Goal: Use online tool/utility: Utilize a website feature to perform a specific function

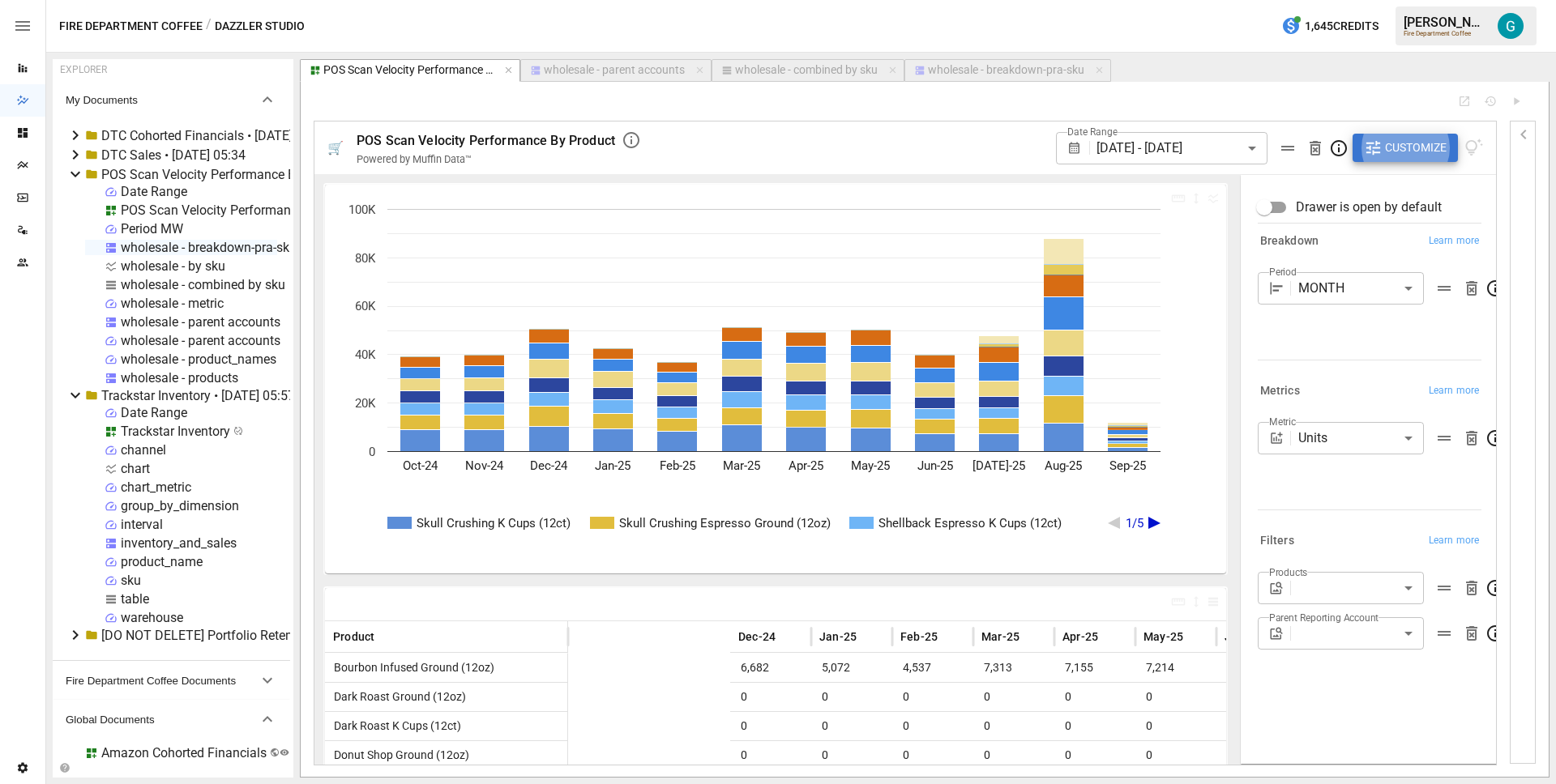
scroll to position [0, 326]
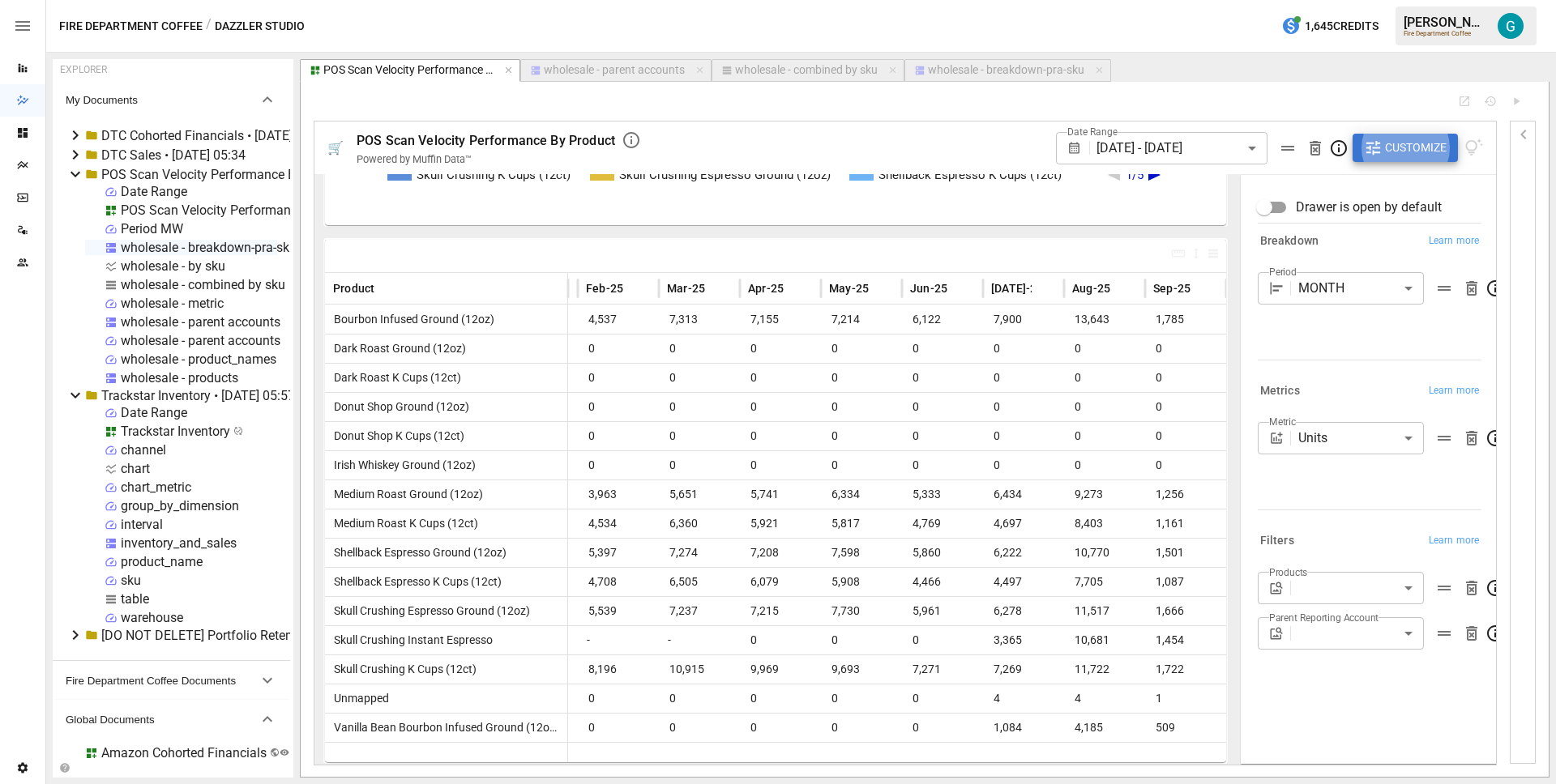
click at [799, 69] on div "wholesale - combined by sku" at bounding box center [806, 70] width 143 height 15
select select "**********"
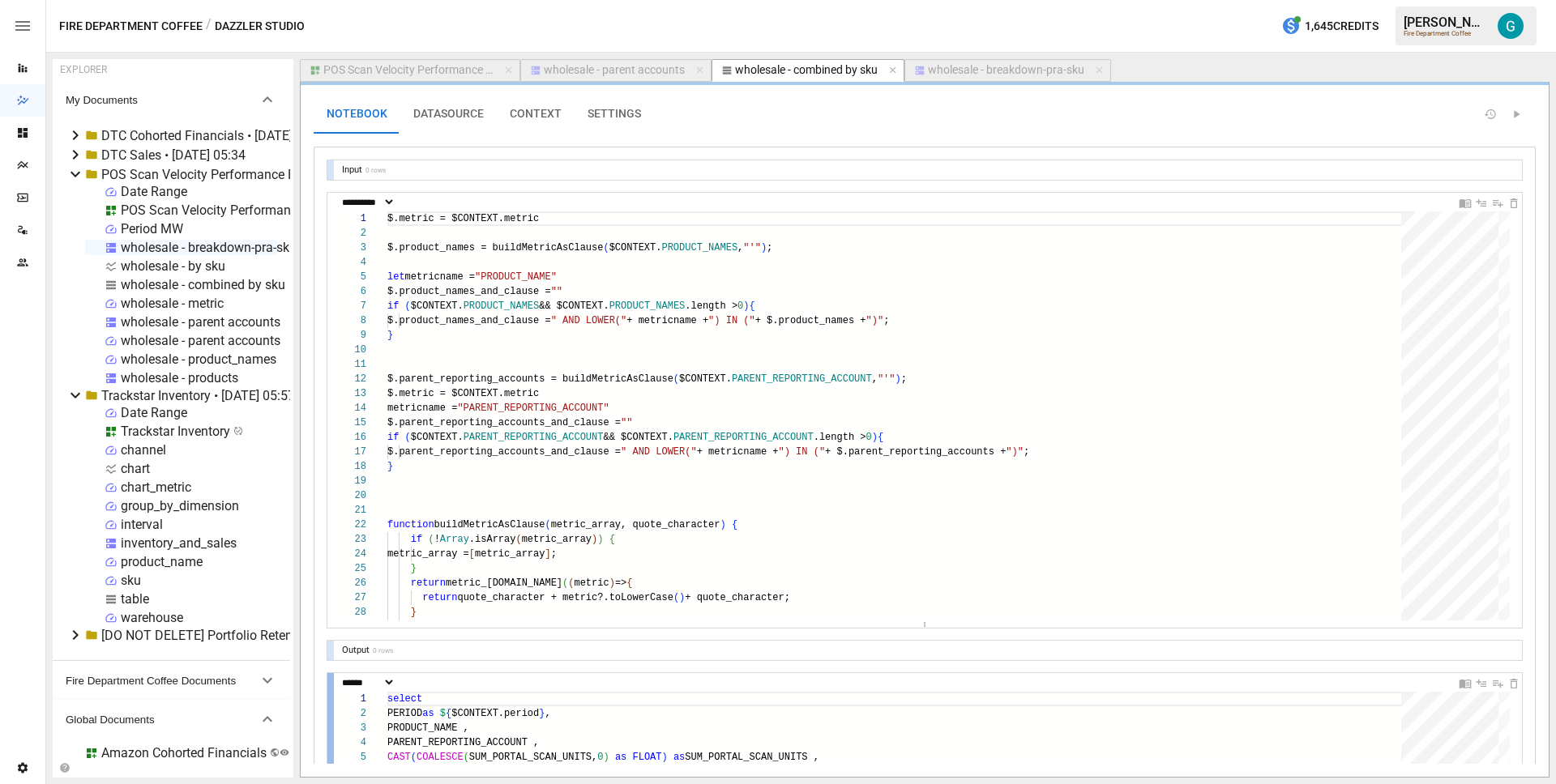
click at [330, 420] on div at bounding box center [330, 407] width 7 height 428
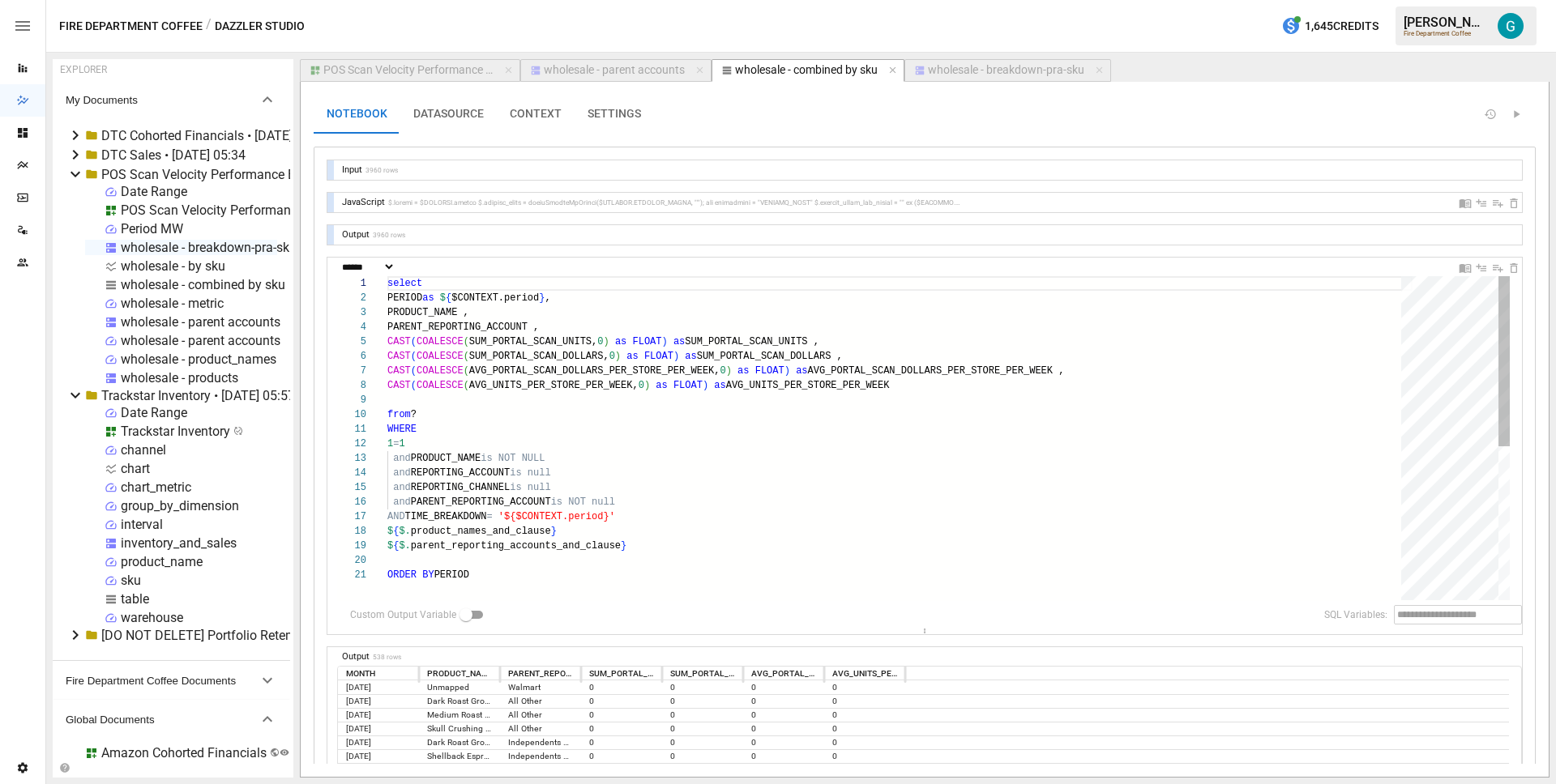
drag, startPoint x: 907, startPoint y: 455, endPoint x: 928, endPoint y: 635, distance: 181.2
click at [406, 62] on button "POS Scan Velocity Performance By Product" at bounding box center [410, 70] width 220 height 23
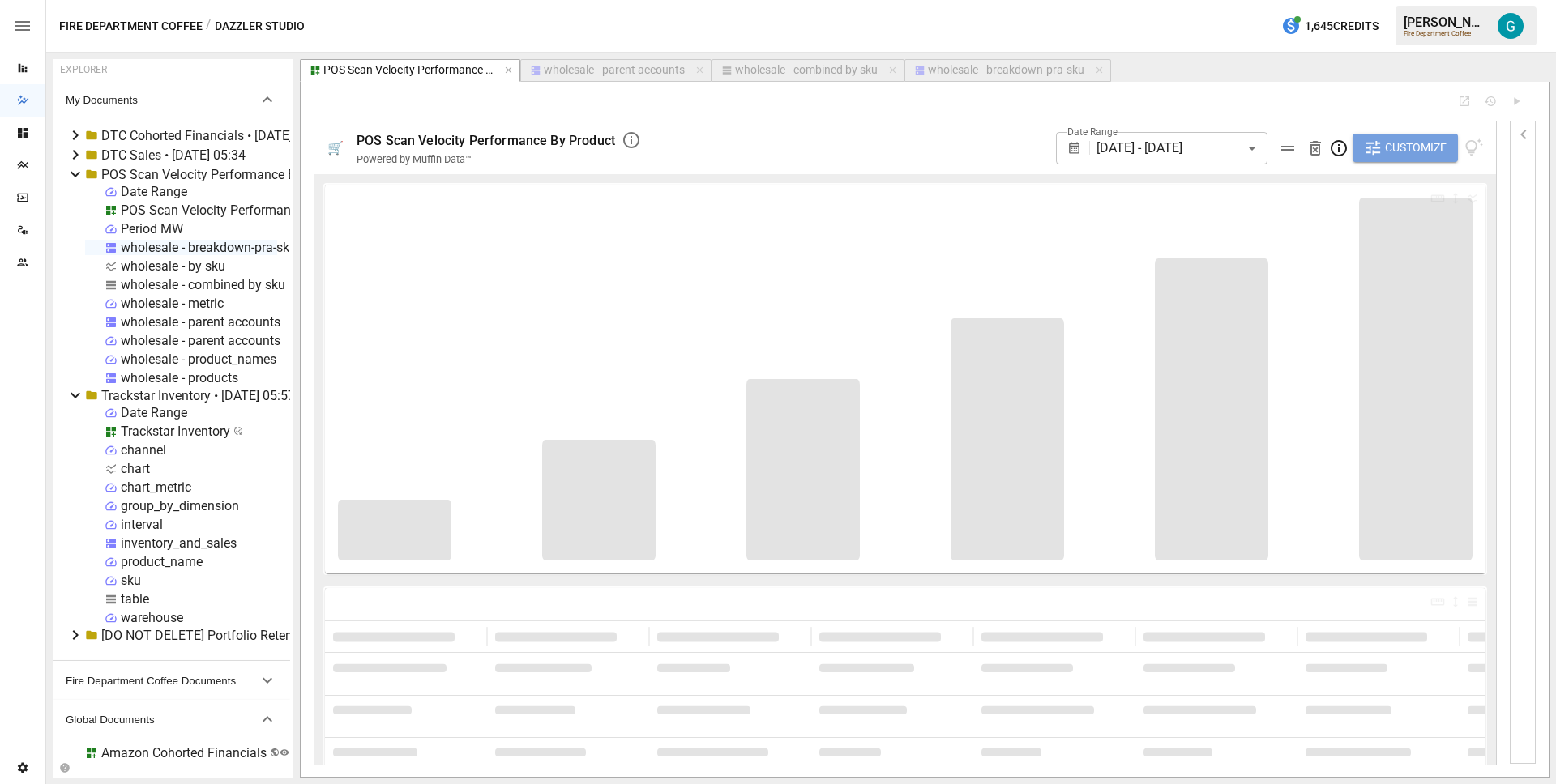
click at [1412, 150] on span "Customize" at bounding box center [1415, 147] width 62 height 21
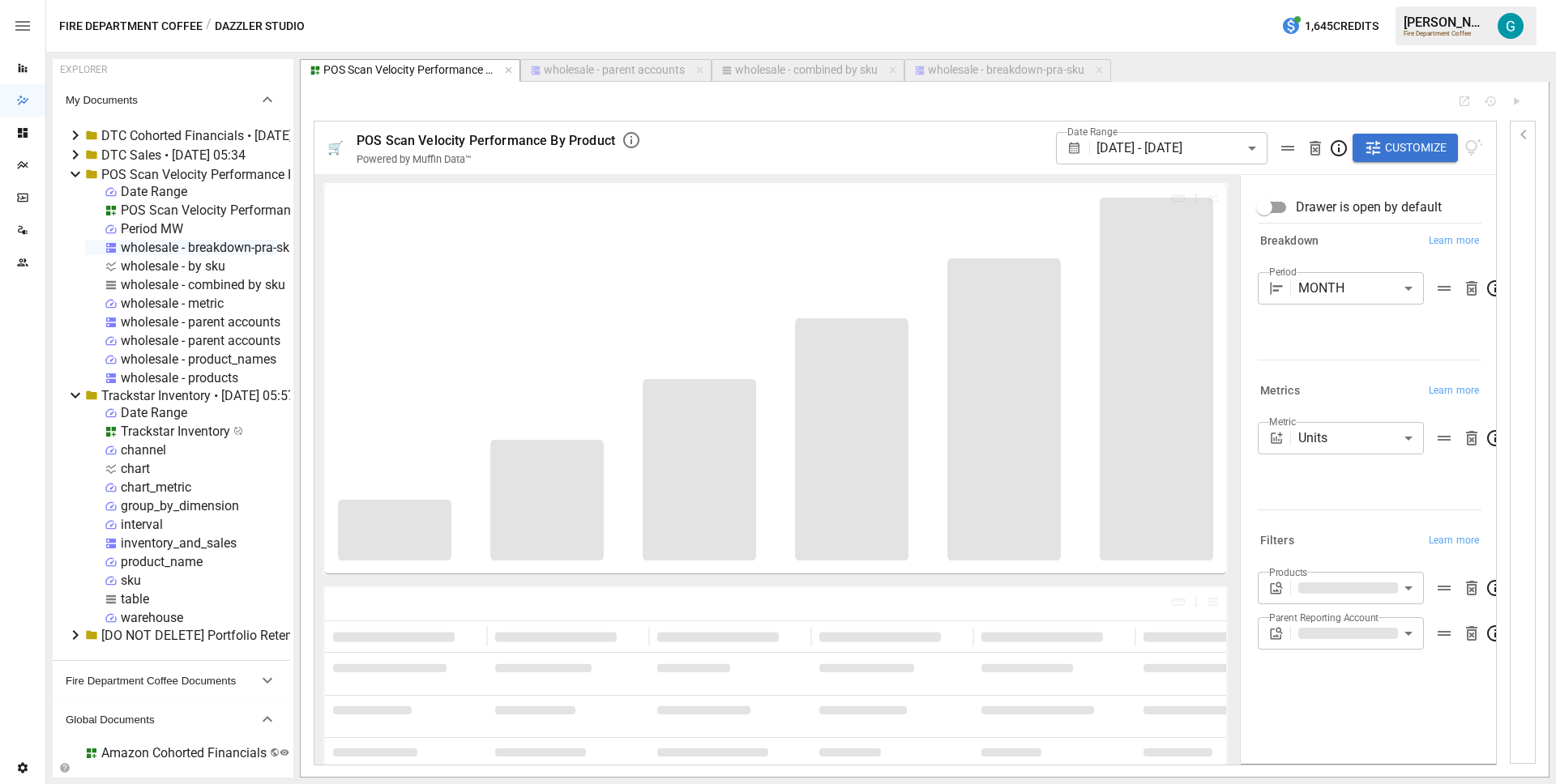
click at [1381, 0] on body "Reports Dazzler Studio Dashboards Plans SmartModel ™ Data Sources Team Settings…" at bounding box center [778, 0] width 1556 height 0
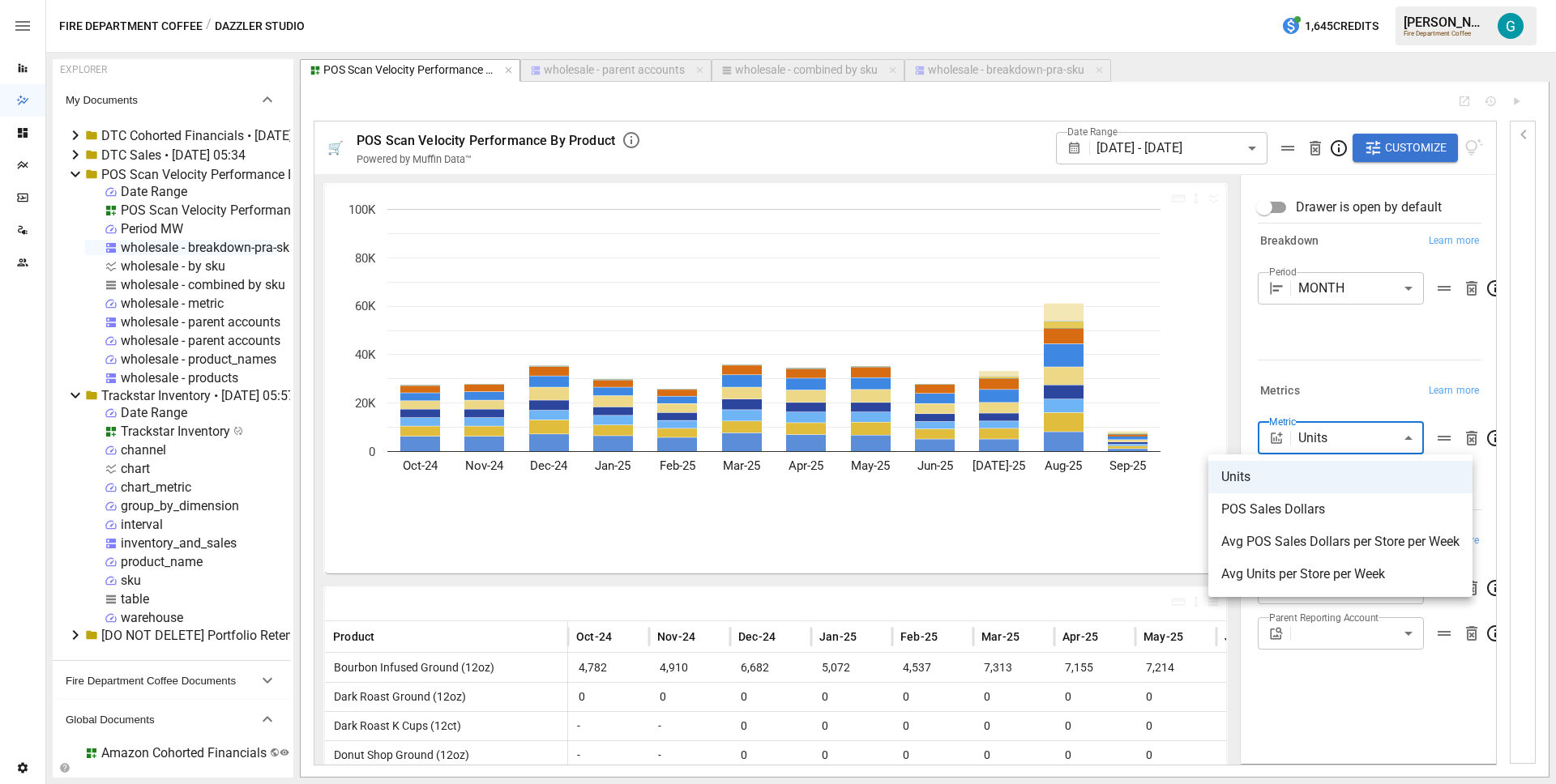
click at [1356, 352] on div at bounding box center [778, 392] width 1556 height 784
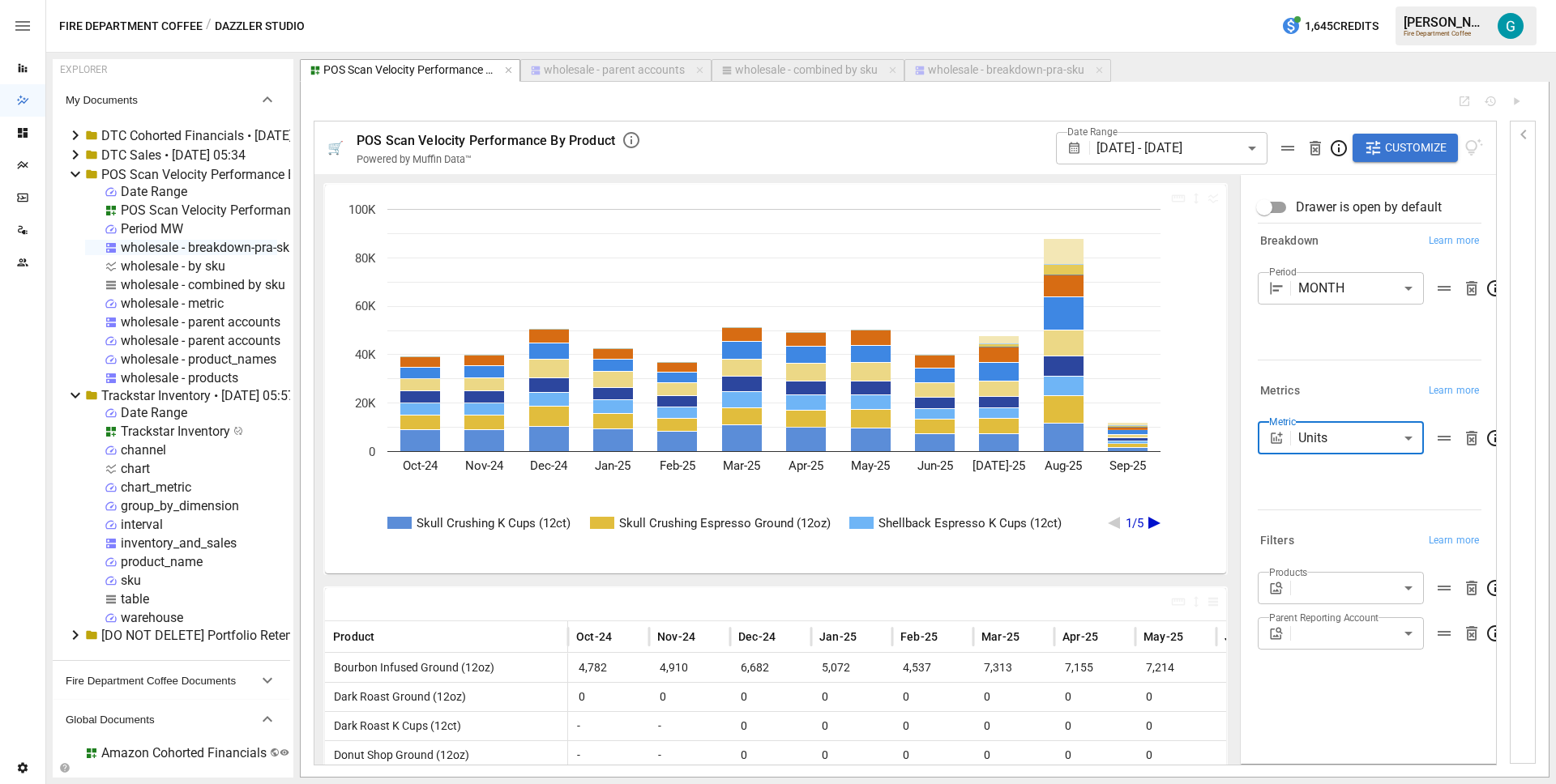
click at [836, 73] on div "wholesale - combined by sku" at bounding box center [806, 70] width 143 height 15
select select "**********"
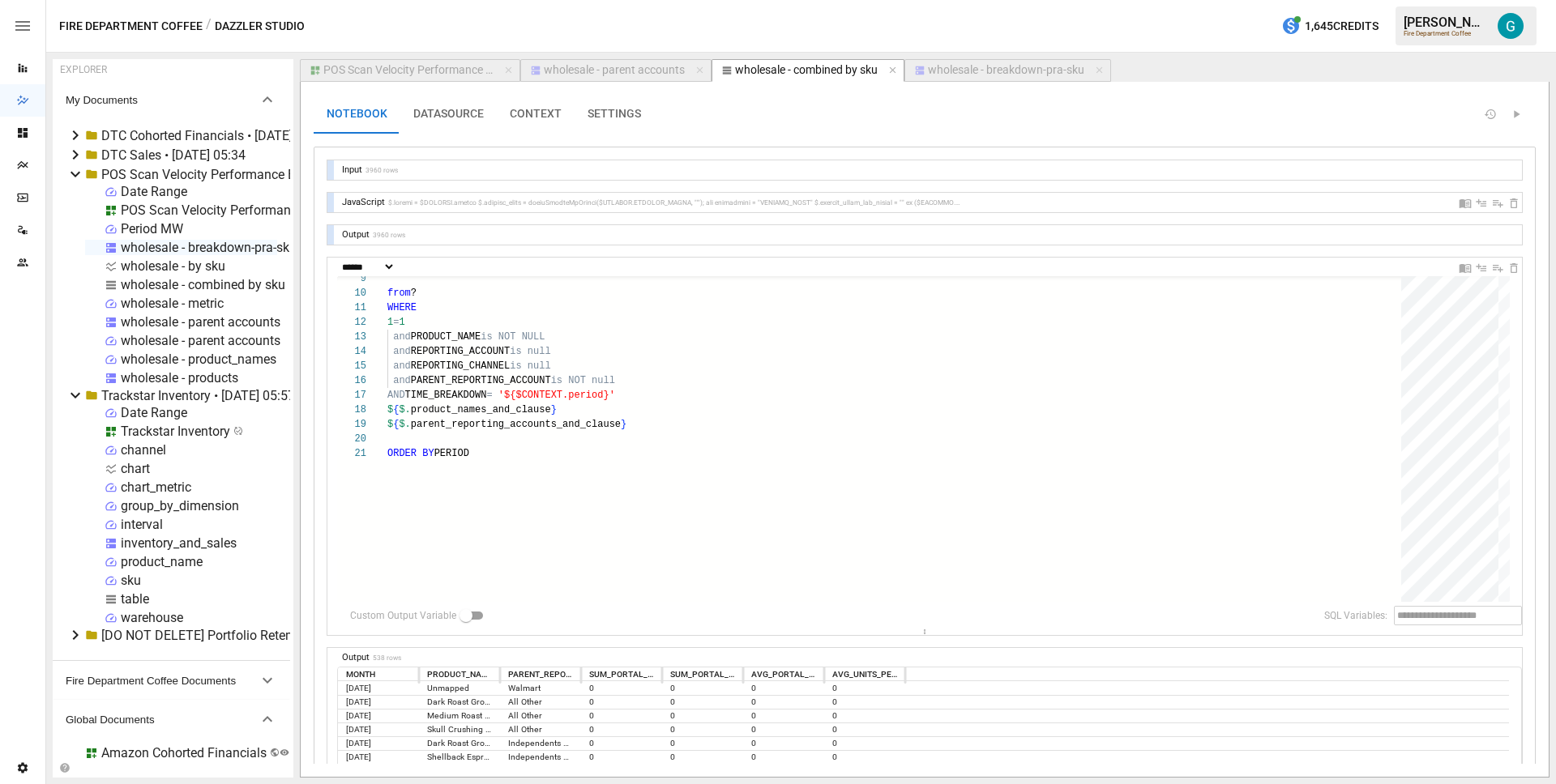
click at [524, 113] on button "CONTEXT" at bounding box center [535, 114] width 78 height 39
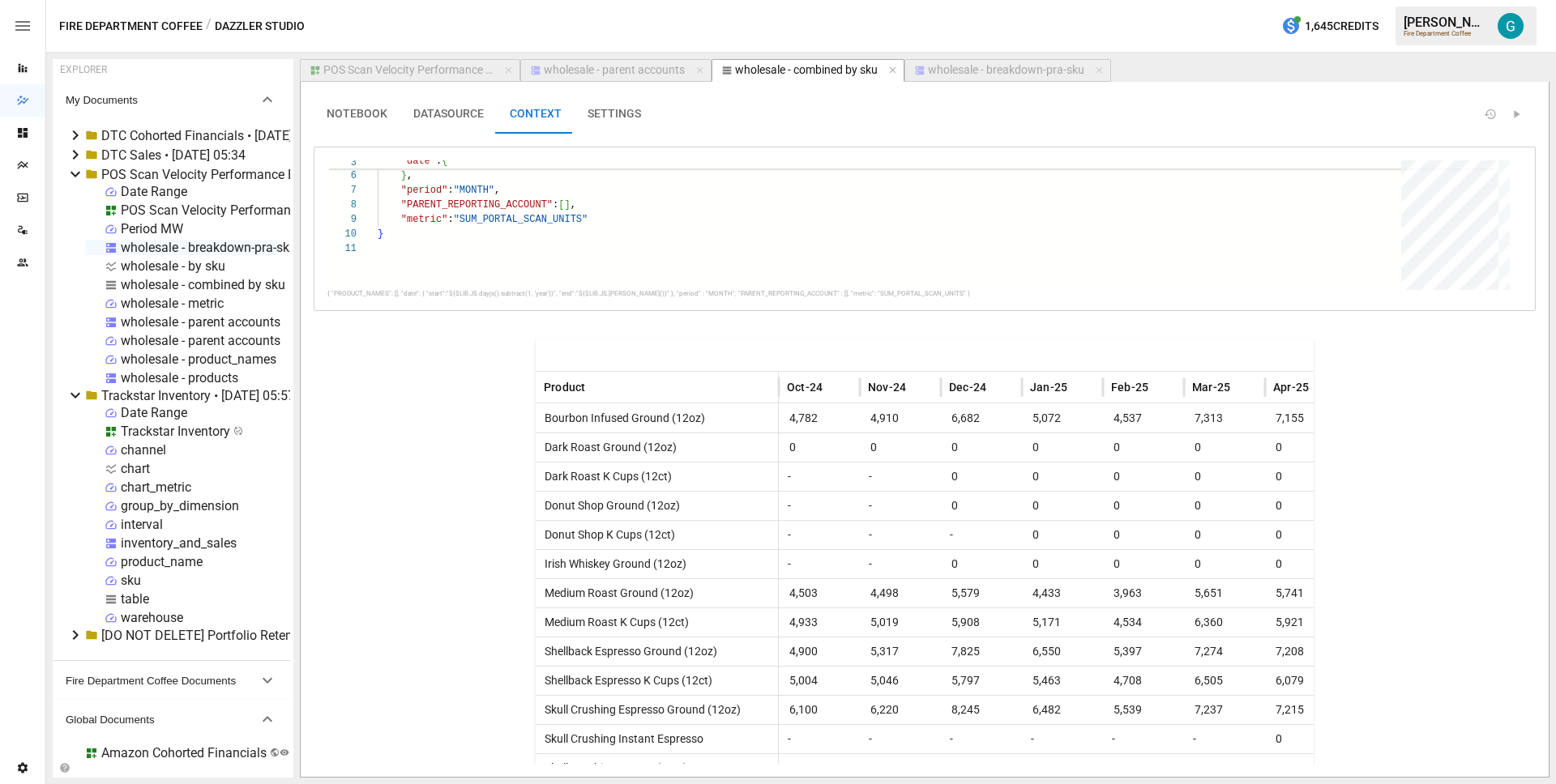
click at [164, 304] on div "wholesale - metric" at bounding box center [172, 304] width 103 height 16
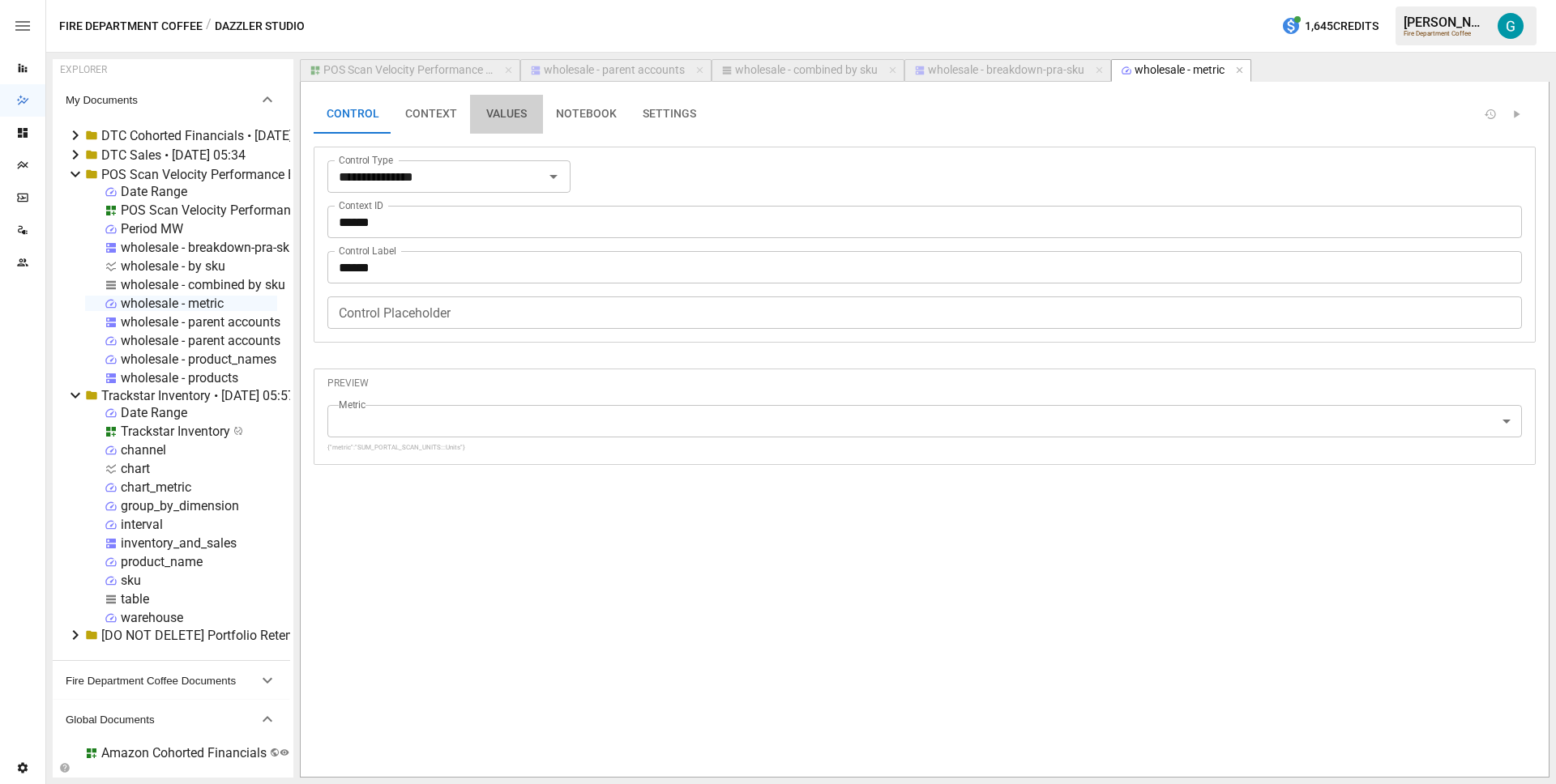
click at [532, 111] on button "VALUES" at bounding box center [506, 114] width 73 height 39
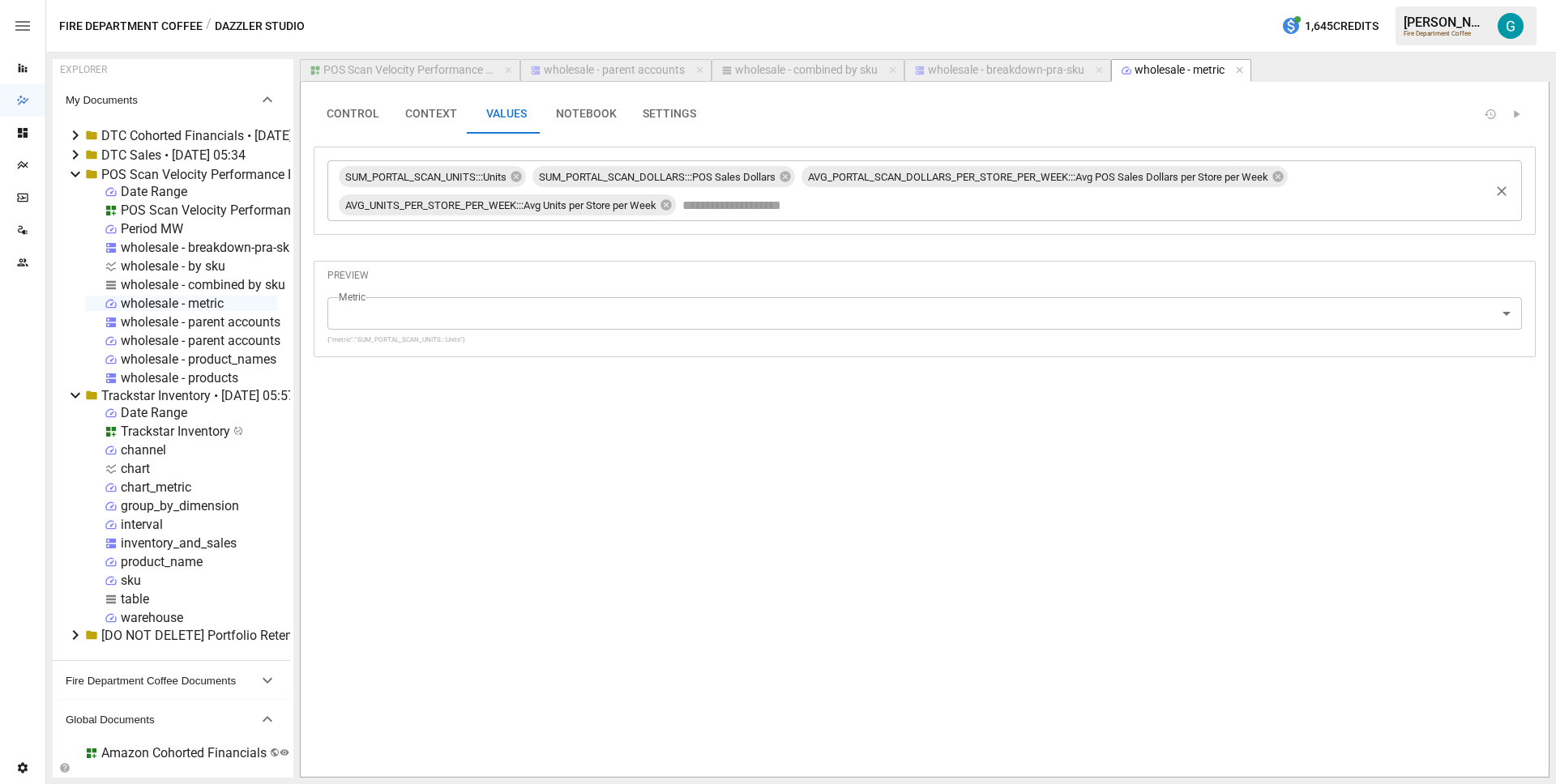
click at [420, 67] on div "POS Scan Velocity Performance By Product" at bounding box center [408, 70] width 170 height 15
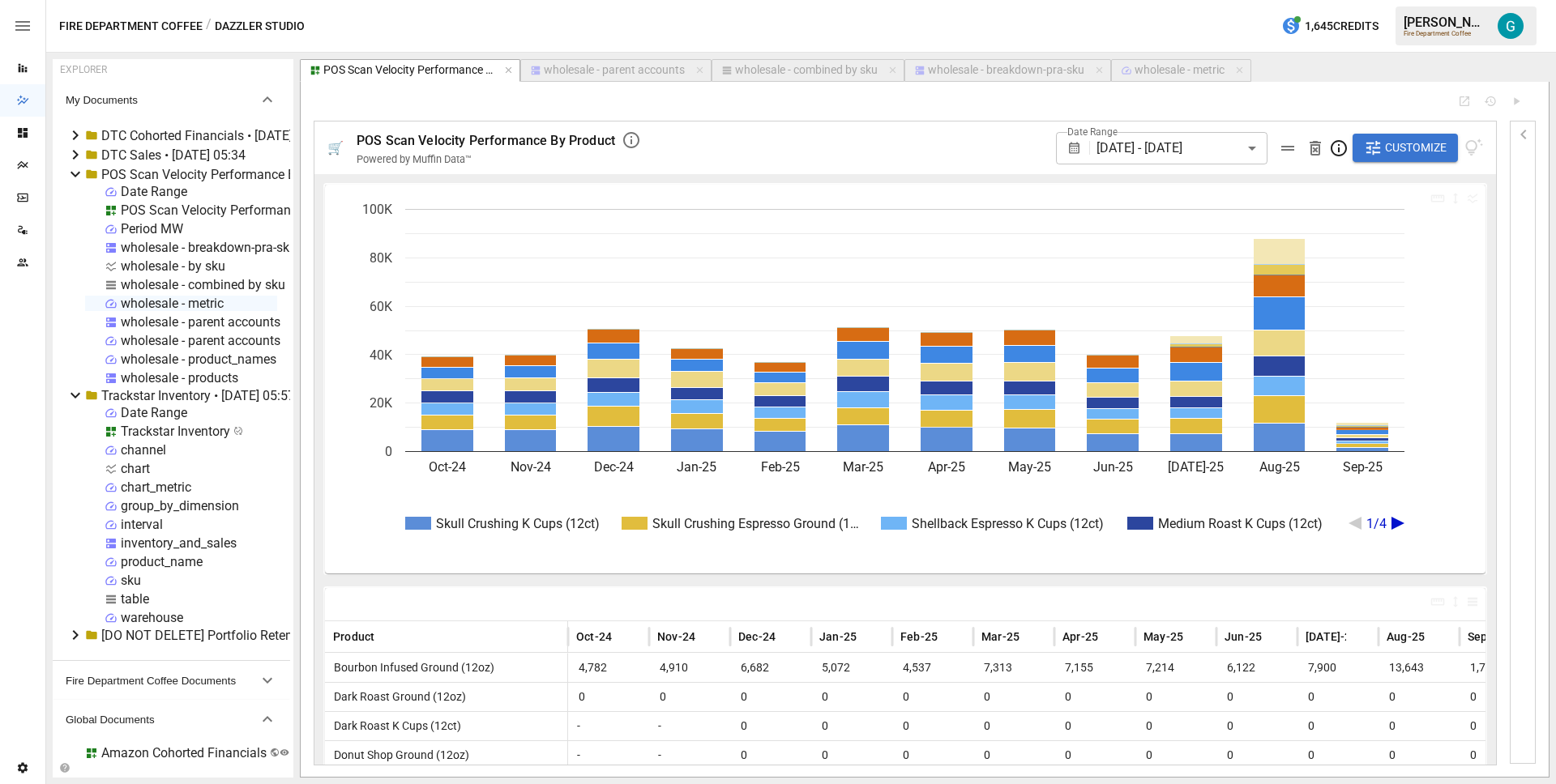
click at [791, 65] on div "wholesale - combined by sku" at bounding box center [806, 70] width 143 height 15
select select "**********"
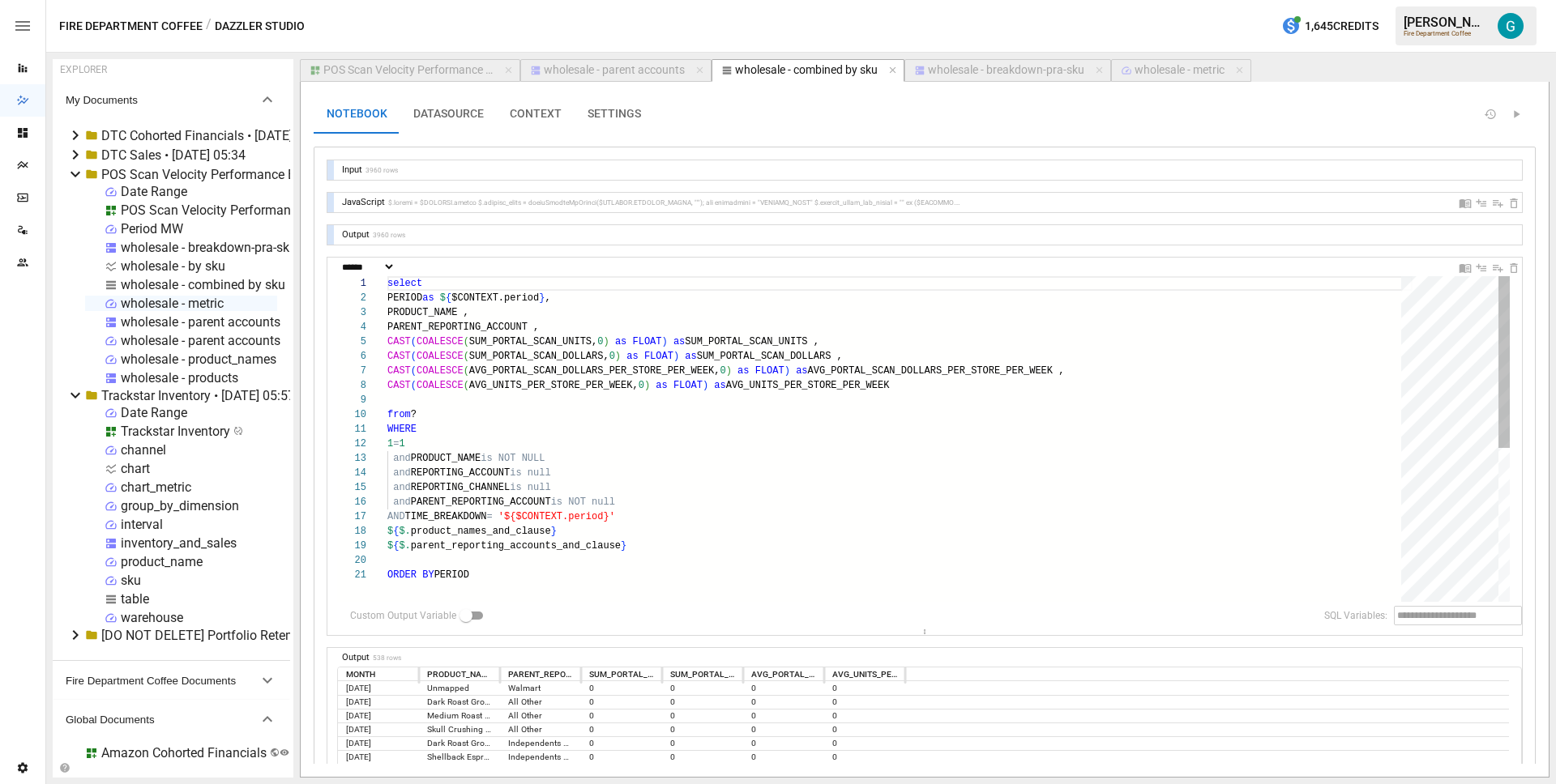
type textarea "**********"
click at [774, 341] on div "select PERIOD as $ { $CONTEXT.period } , PRODUCT_NAME , PARENT_REPORTING_ACCOUN…" at bounding box center [899, 585] width 1025 height 617
click at [946, 70] on div "wholesale - breakdown-pra-sku" at bounding box center [1006, 70] width 156 height 15
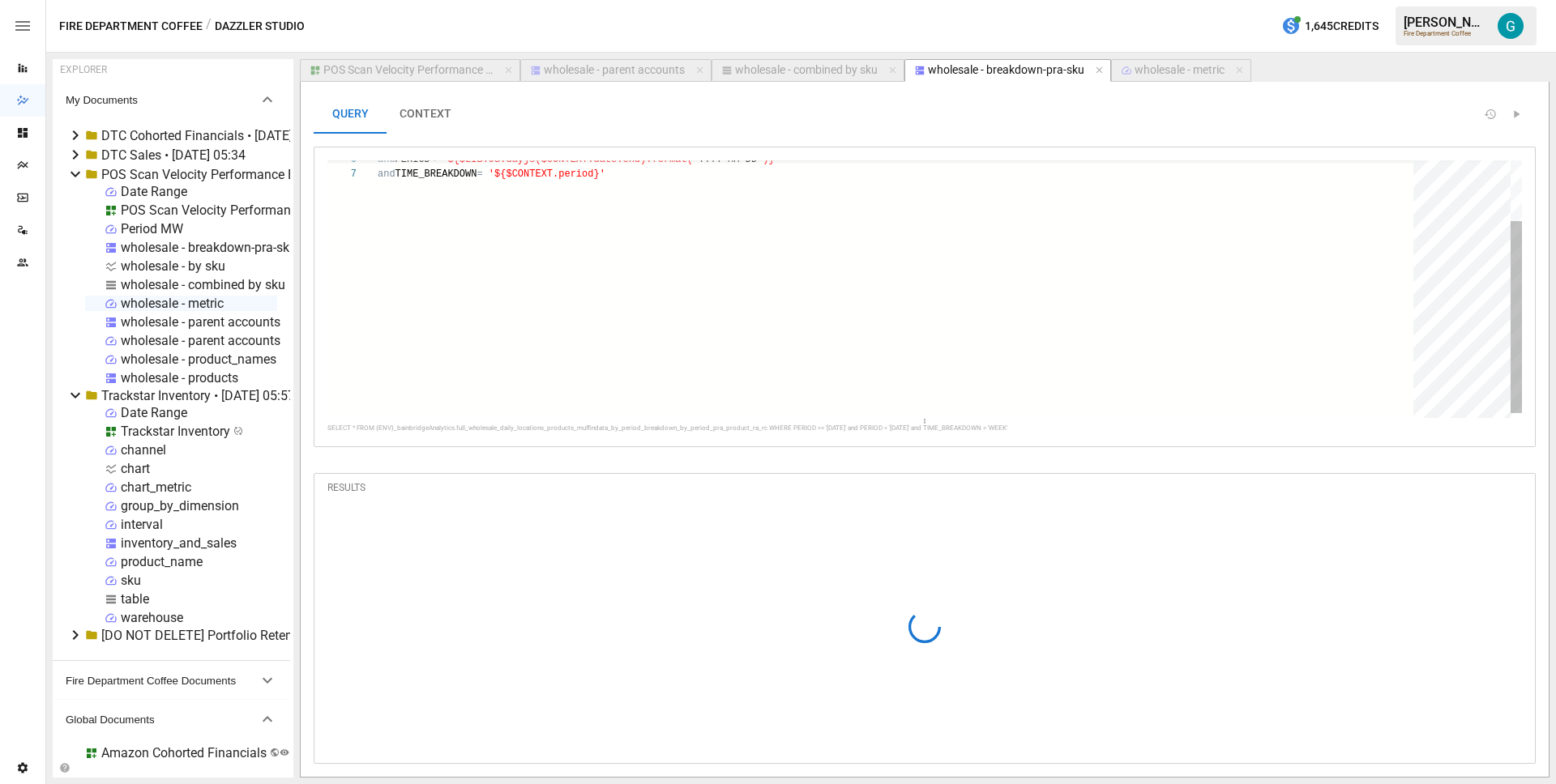
drag, startPoint x: 921, startPoint y: 244, endPoint x: 915, endPoint y: 414, distance: 170.1
click at [916, 419] on div at bounding box center [924, 420] width 1194 height 7
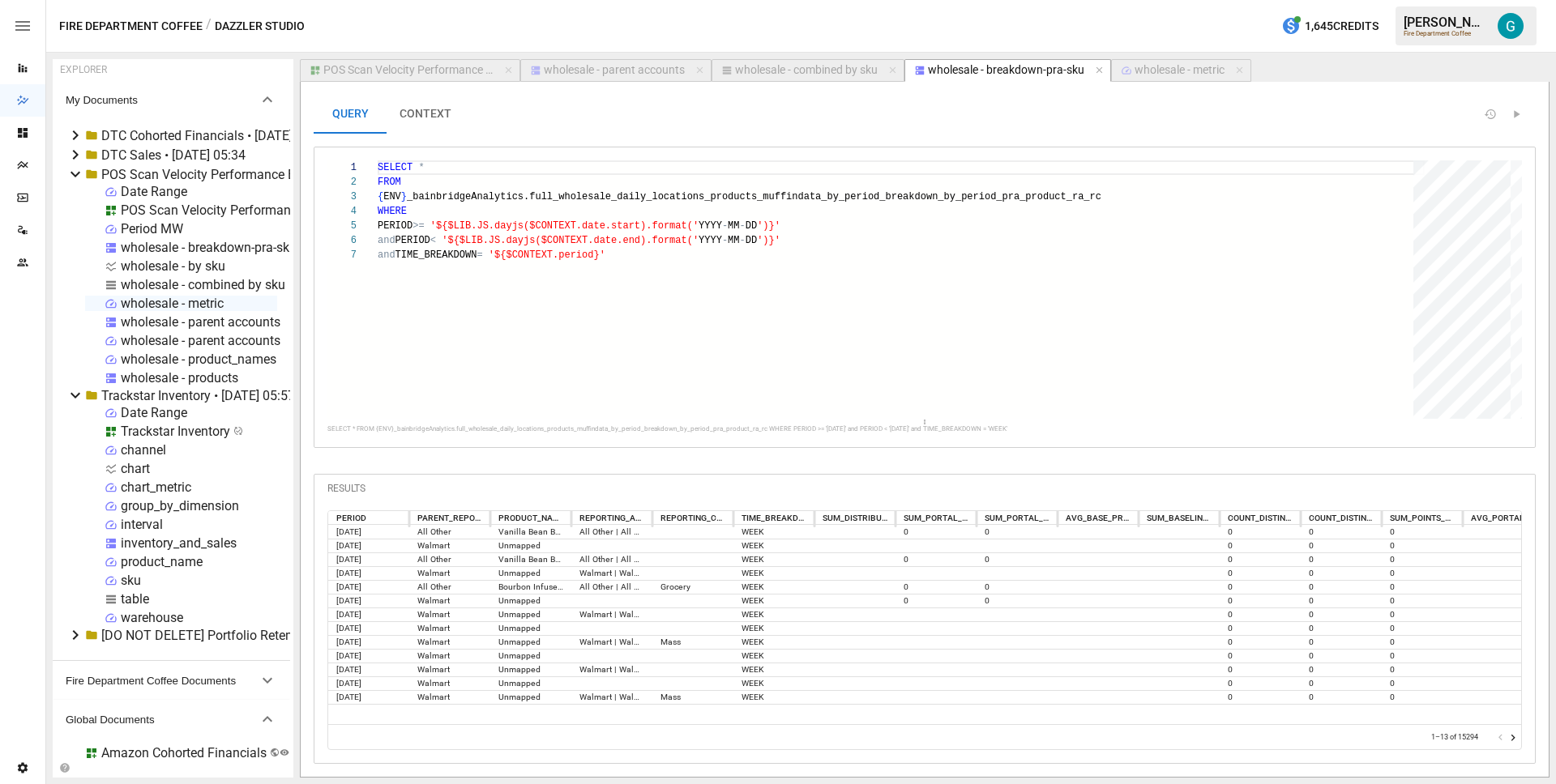
click at [445, 73] on div "POS Scan Velocity Performance By Product" at bounding box center [408, 70] width 170 height 15
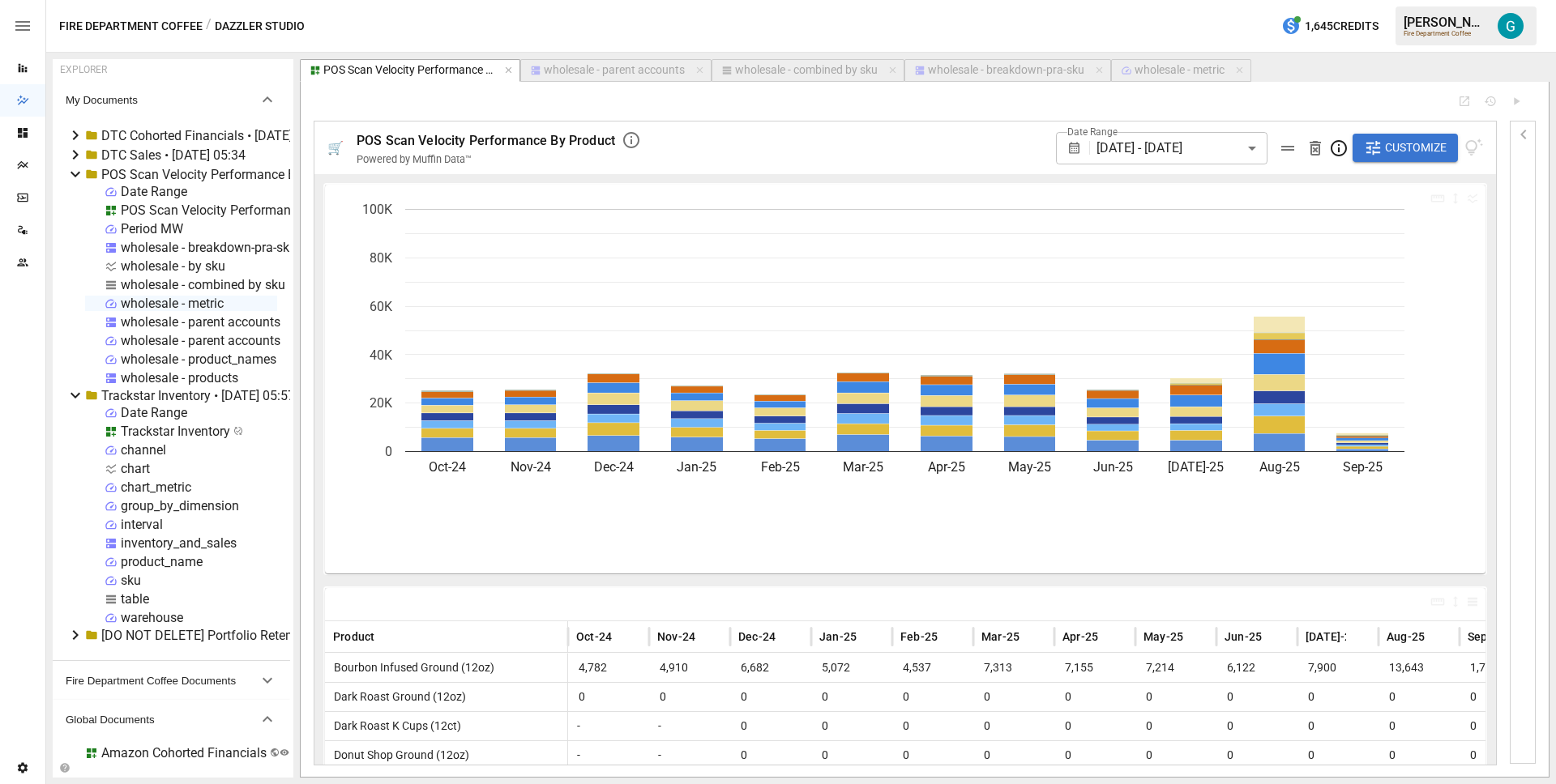
click at [1526, 137] on icon "button" at bounding box center [1524, 135] width 20 height 20
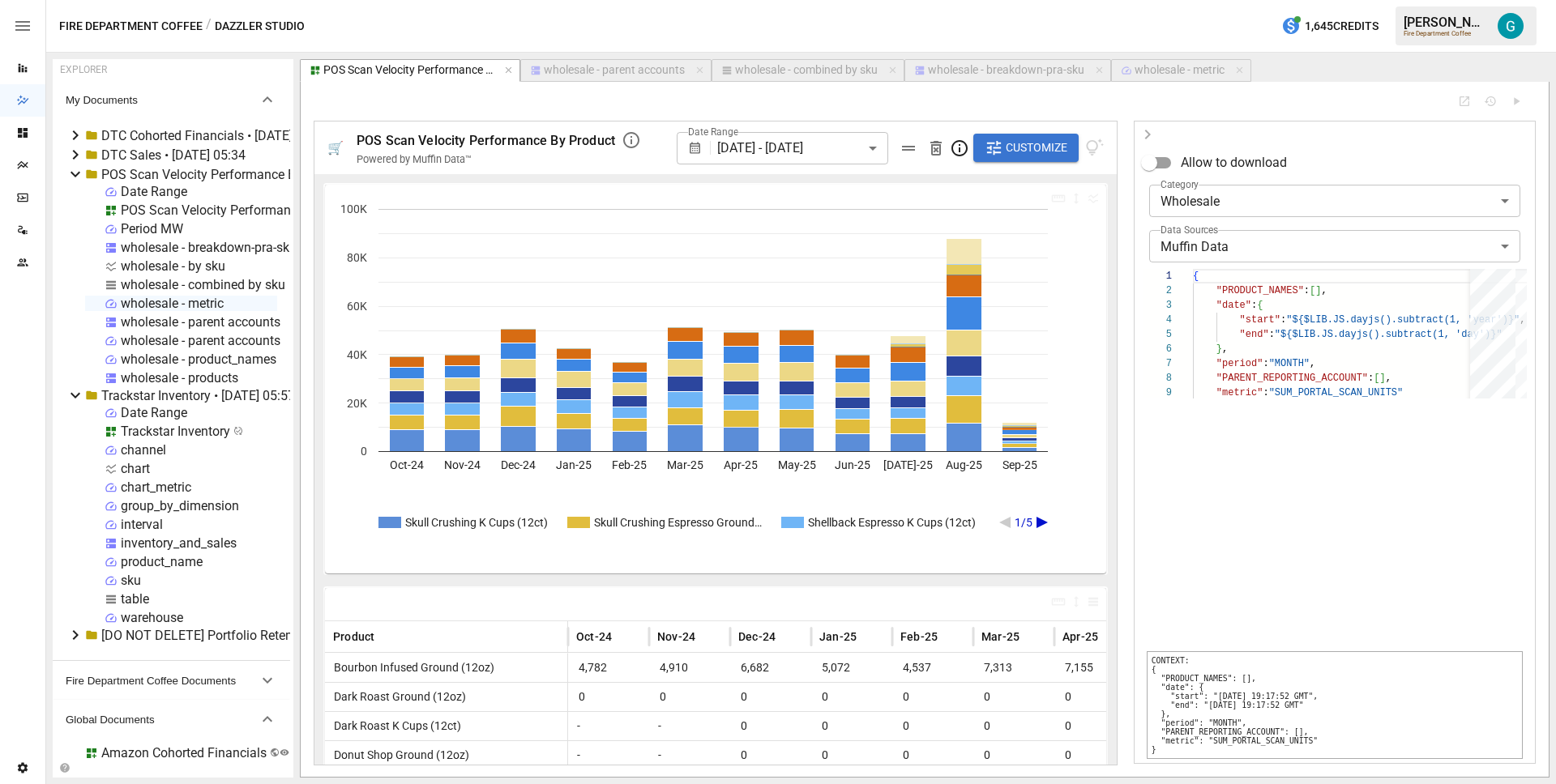
click at [1039, 149] on span "Customize" at bounding box center [1036, 147] width 62 height 21
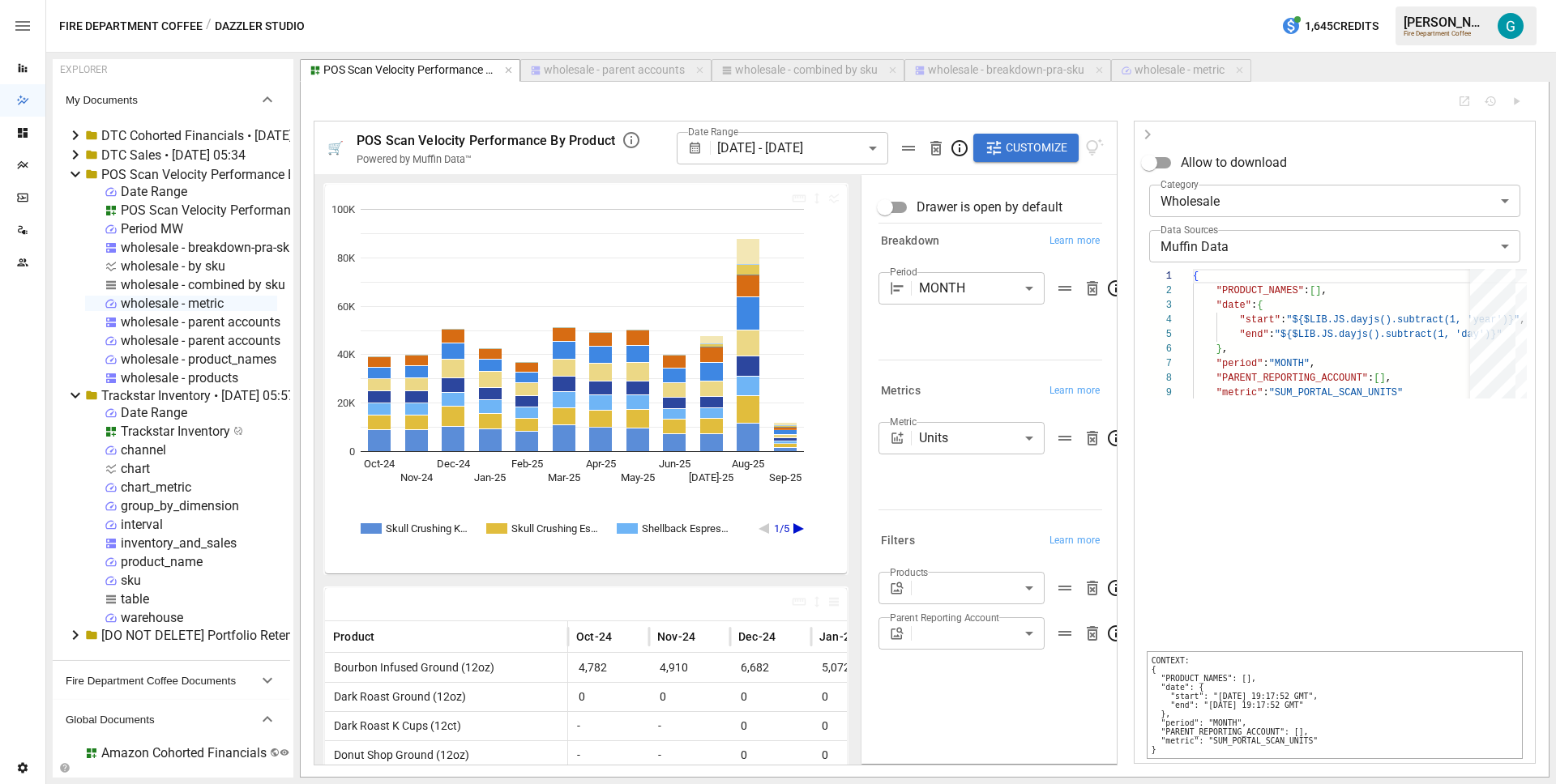
click at [1147, 129] on icon "button" at bounding box center [1147, 135] width 20 height 20
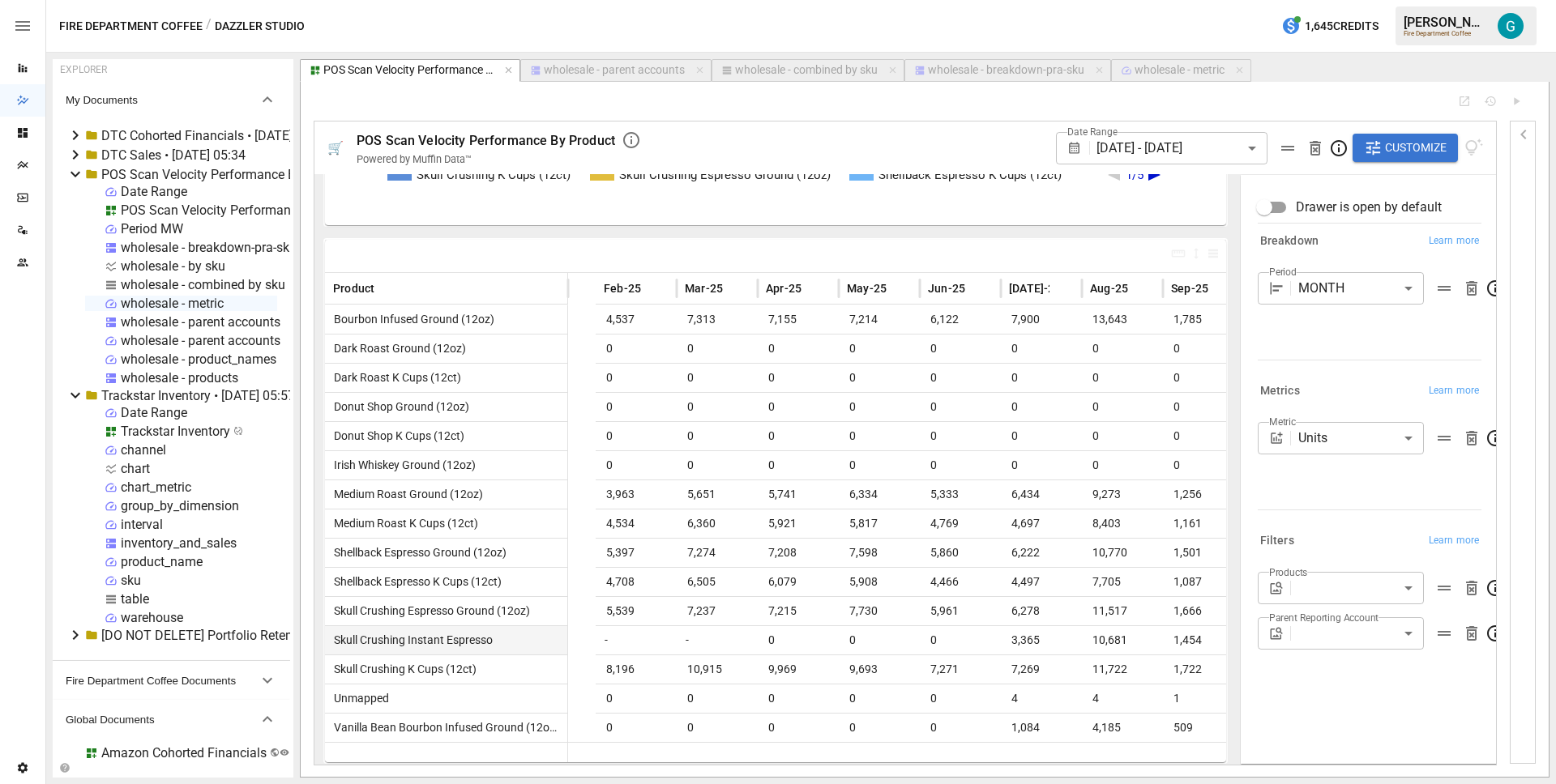
scroll to position [0, 326]
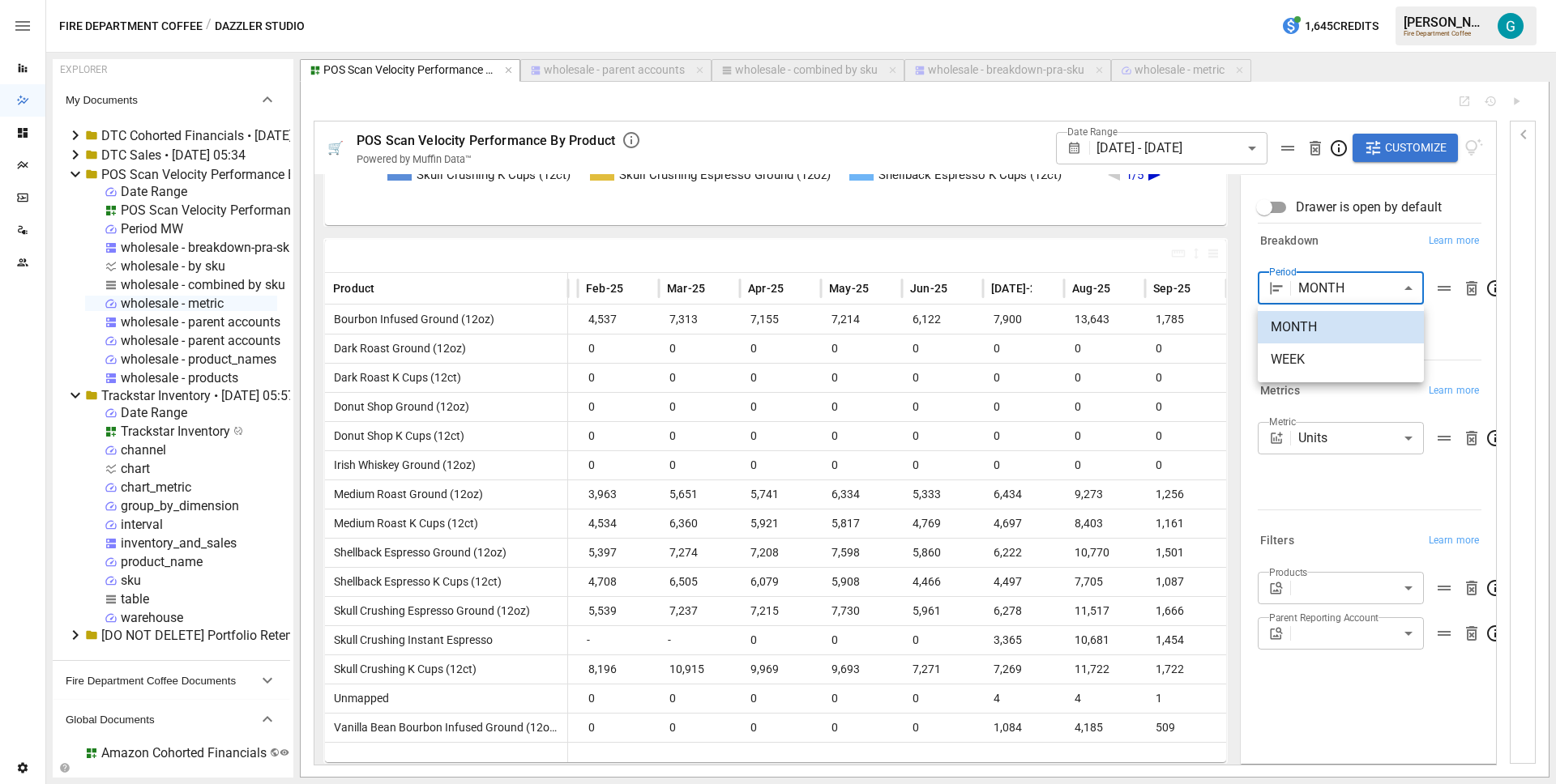
click at [1382, 0] on body "Reports Dazzler Studio Dashboards Plans SmartModel ™ Data Sources Team Settings…" at bounding box center [778, 0] width 1556 height 0
click at [1358, 358] on span "WEEK" at bounding box center [1341, 360] width 141 height 20
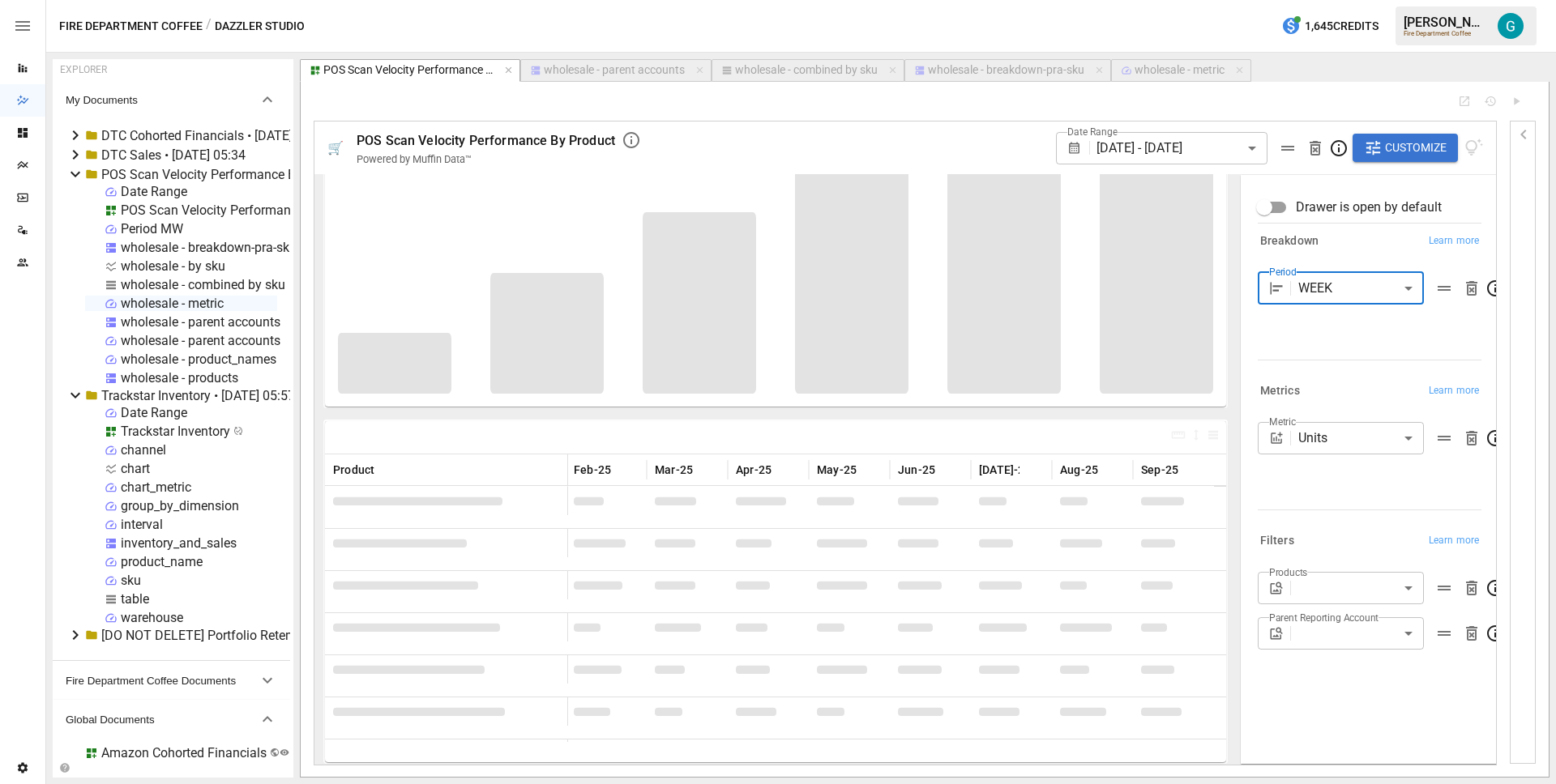
click at [1324, 376] on div "Metrics Learn more" at bounding box center [1366, 388] width 230 height 29
click at [1324, 0] on body "Reports Dazzler Studio Dashboards Plans SmartModel ™ Data Sources Team Settings…" at bounding box center [778, 0] width 1556 height 0
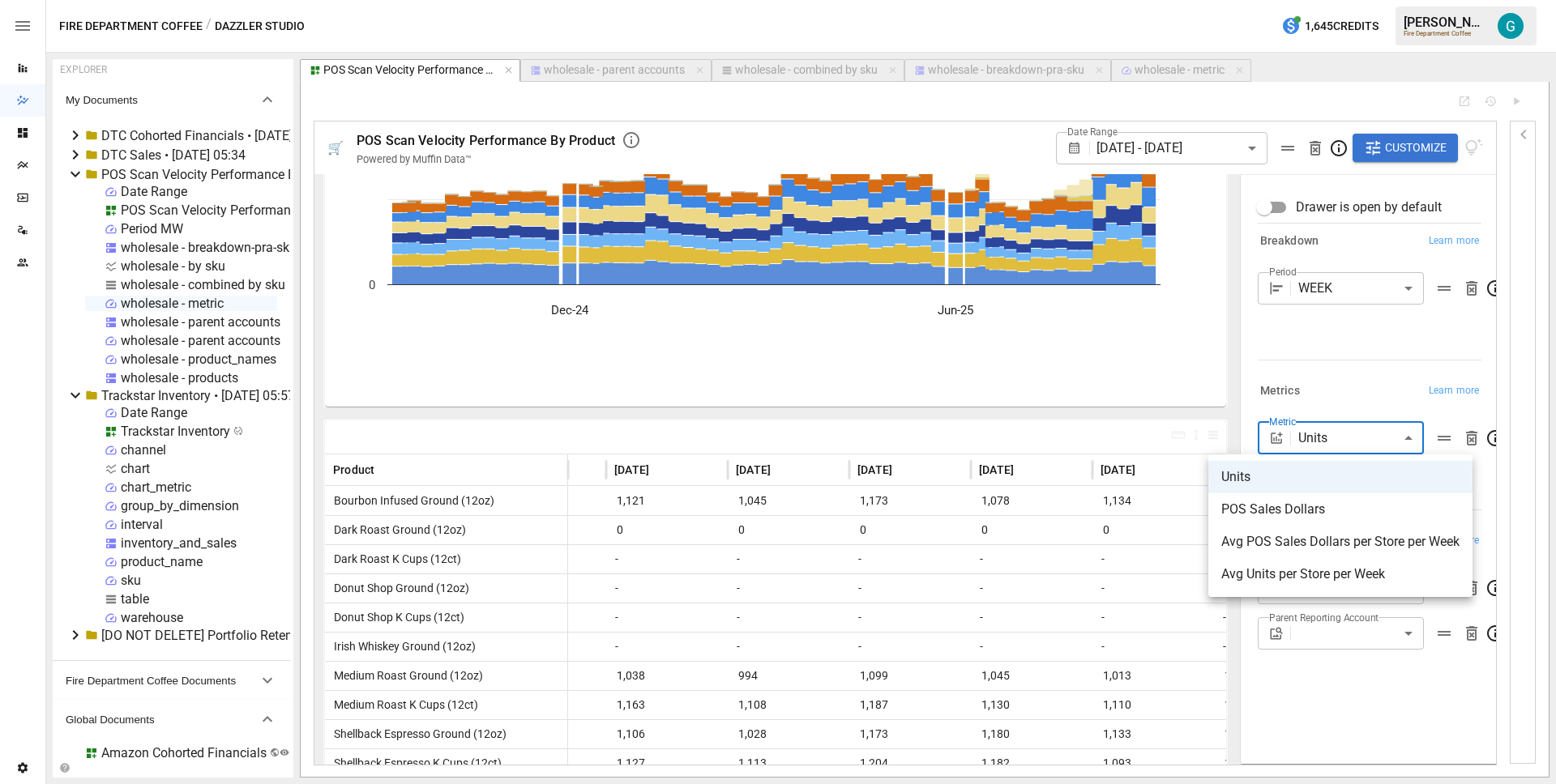
click at [1339, 321] on div at bounding box center [778, 392] width 1556 height 784
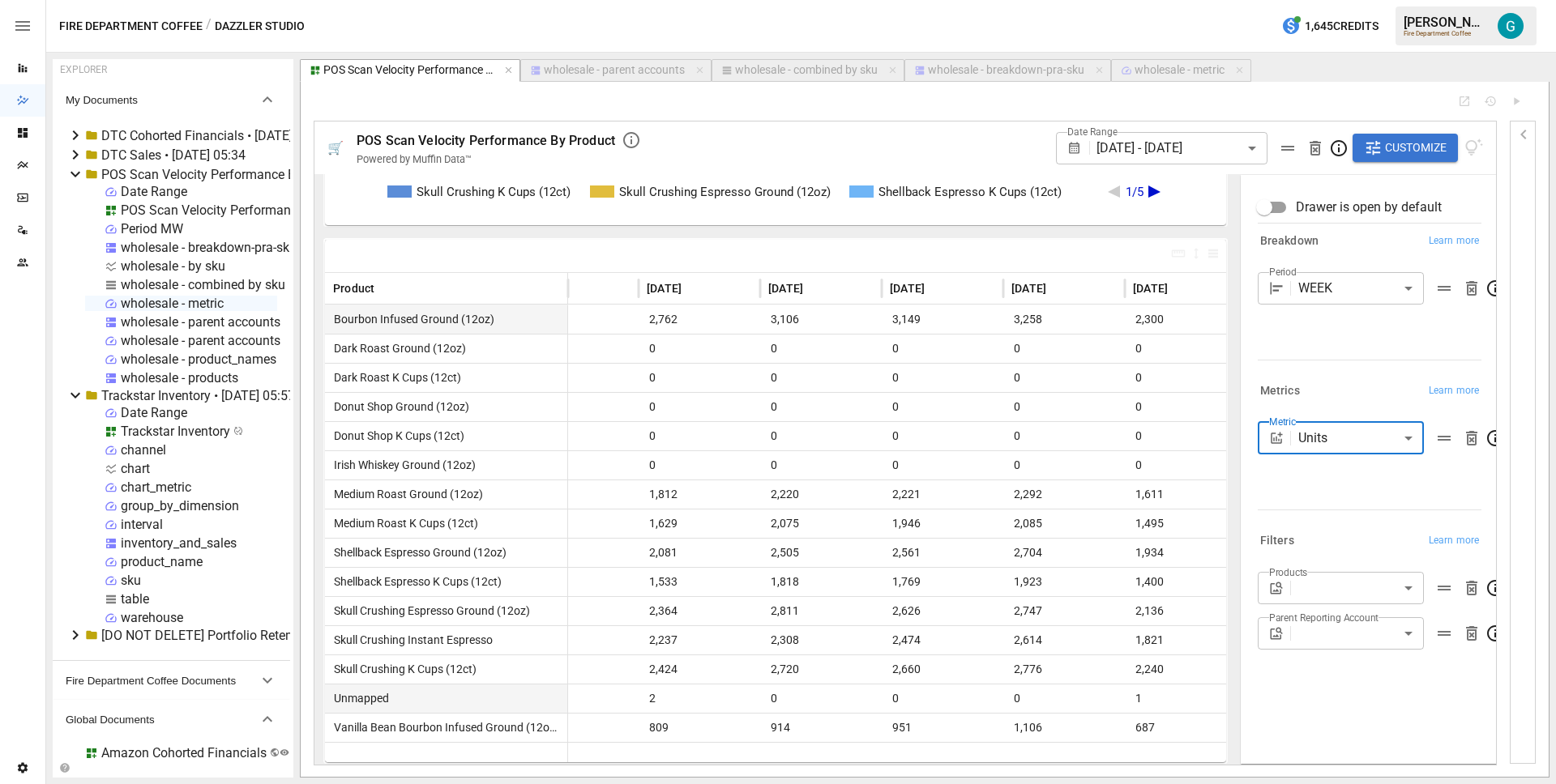
scroll to position [0, 5675]
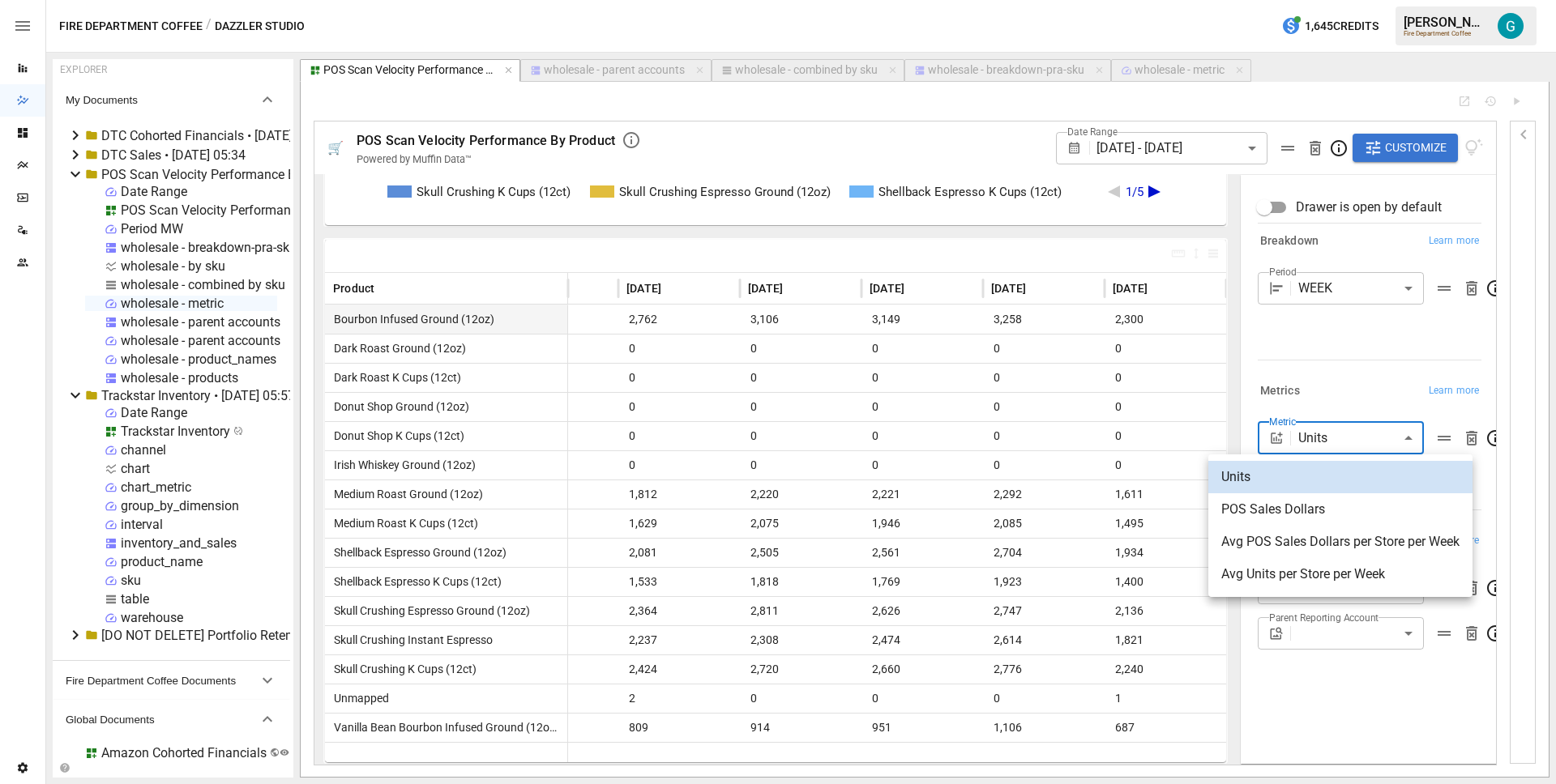
click at [1340, 0] on body "Reports Dazzler Studio Dashboards Plans SmartModel ™ Data Sources Team Settings…" at bounding box center [778, 0] width 1556 height 0
click at [1329, 287] on div at bounding box center [778, 392] width 1556 height 784
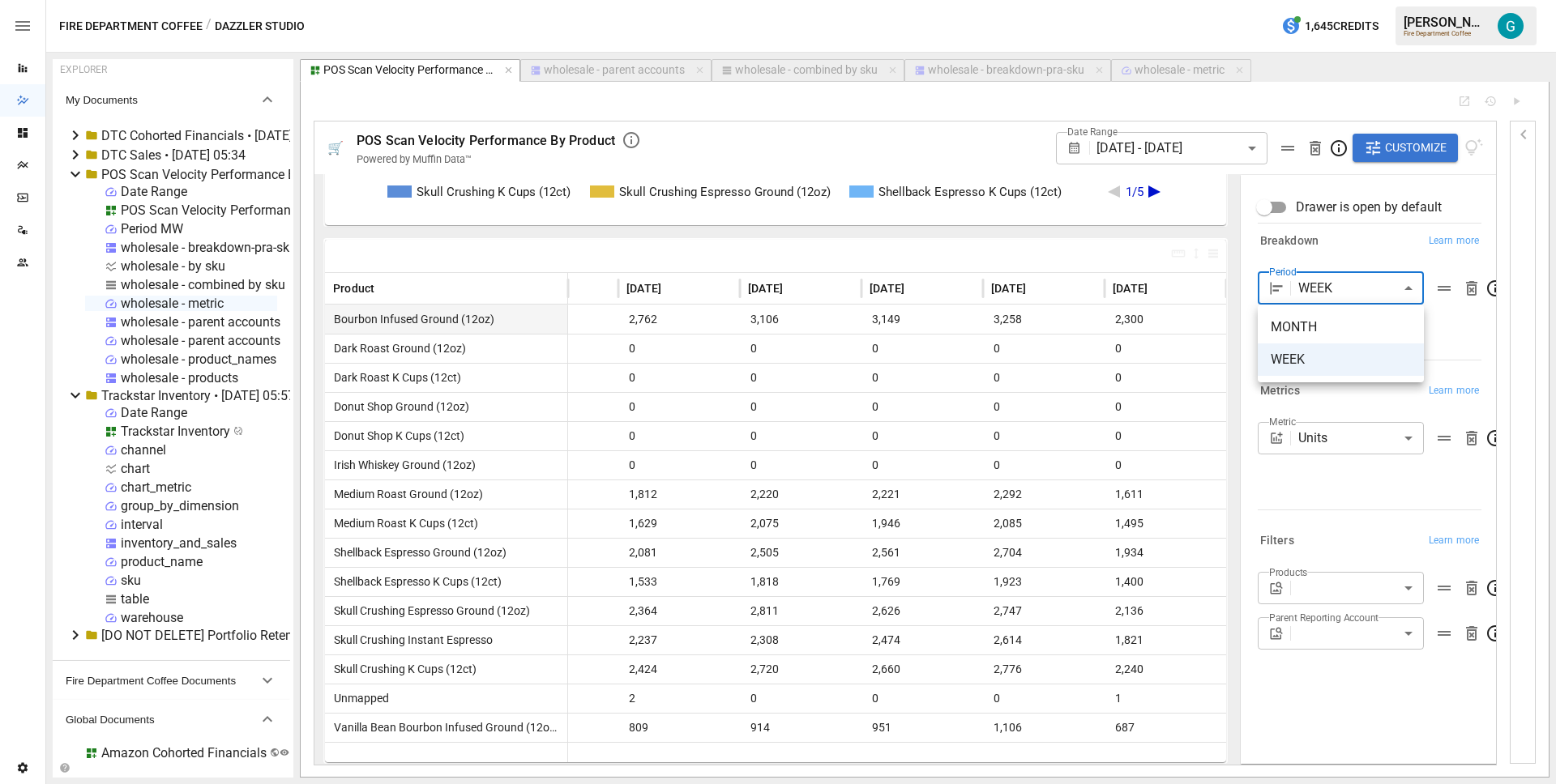
click at [1334, 0] on body "Reports Dazzler Studio Dashboards Plans SmartModel ™ Data Sources Team Settings…" at bounding box center [778, 0] width 1556 height 0
click at [1323, 325] on span "MONTH" at bounding box center [1341, 327] width 141 height 20
type input "*****"
click at [1322, 341] on div "Period MONTH ***** ​" at bounding box center [1369, 312] width 224 height 81
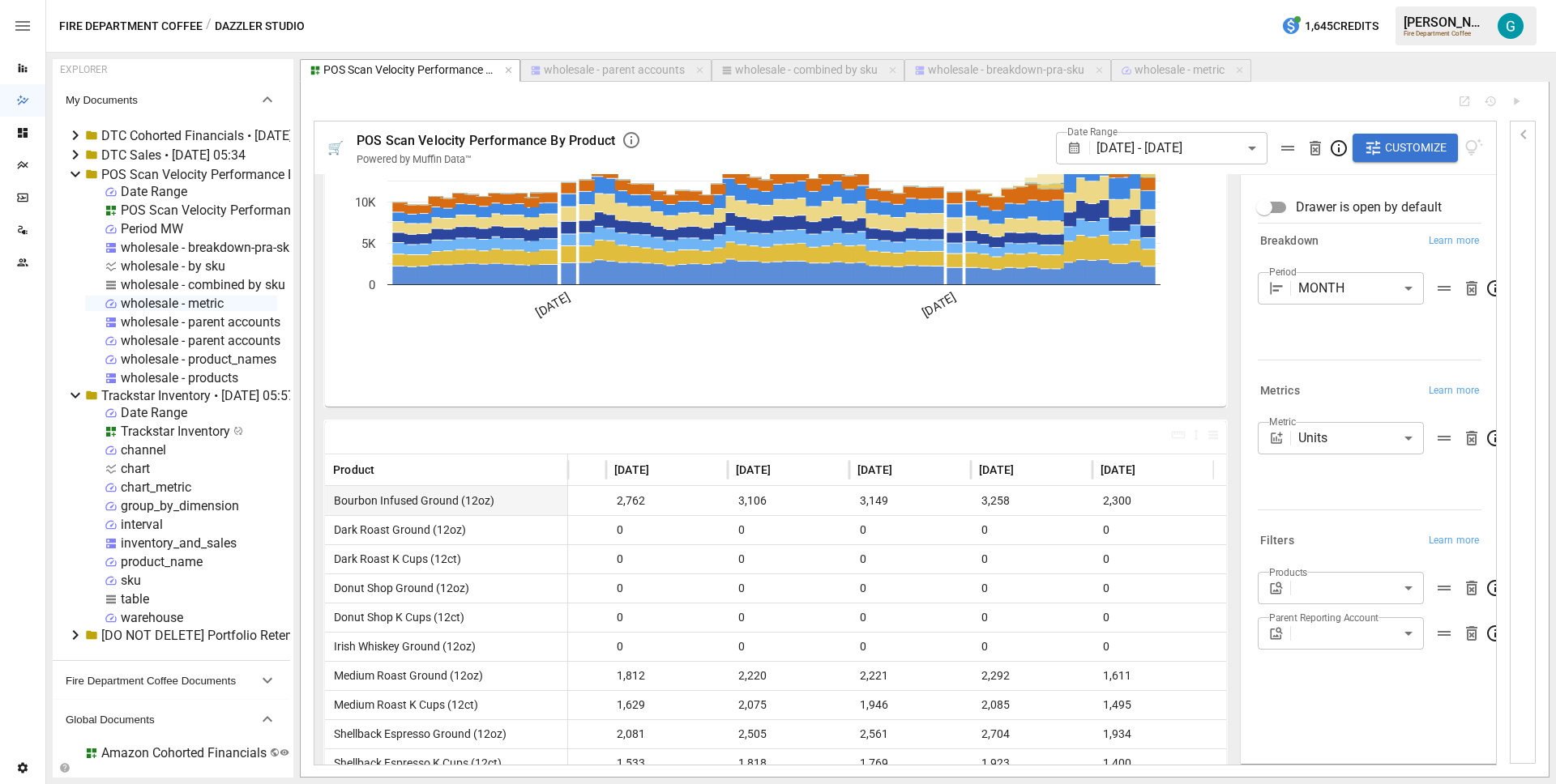
scroll to position [0, 326]
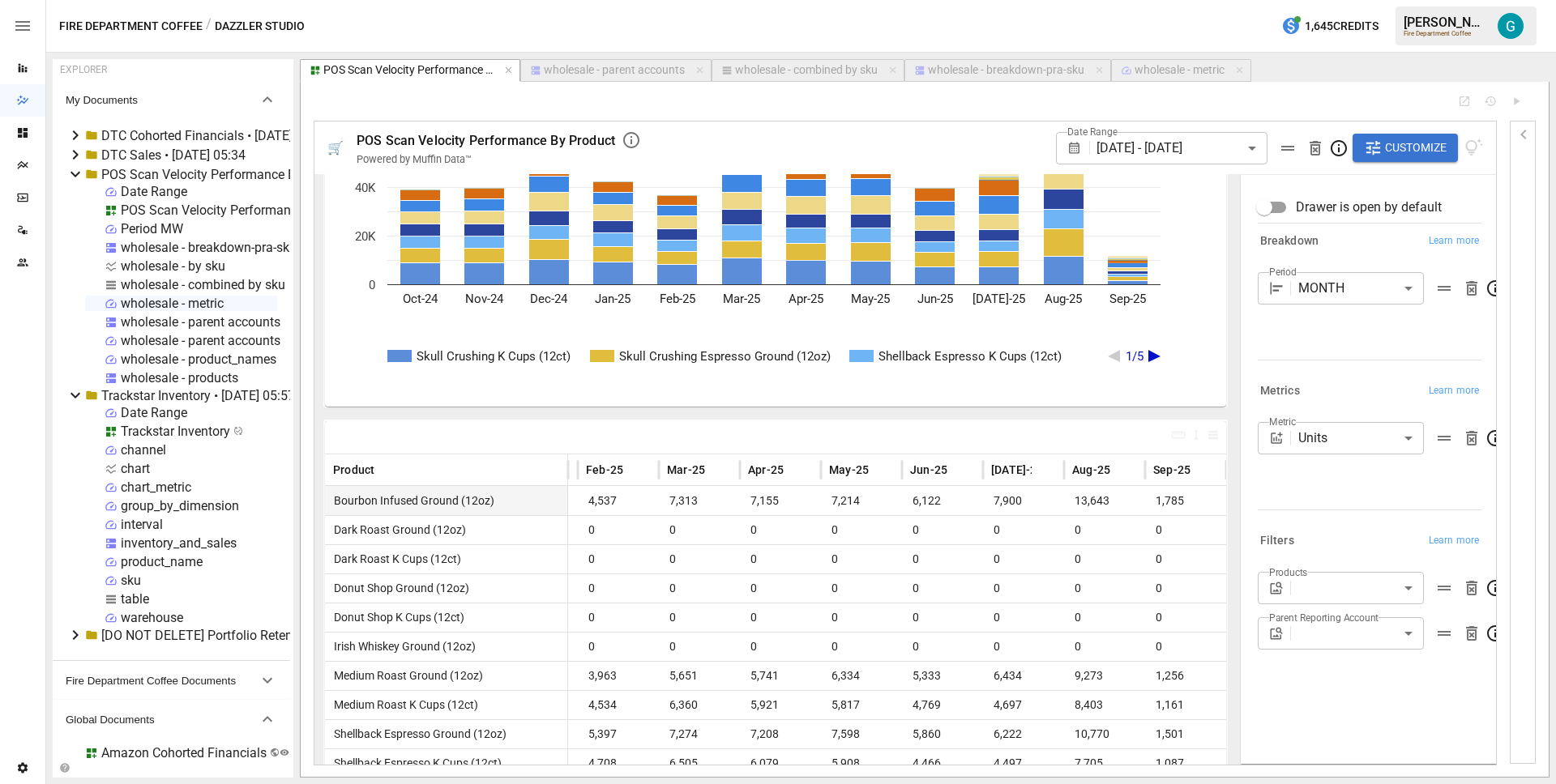
click at [1305, 366] on div "Breakdown Learn more Period MONTH ***** ​" at bounding box center [1366, 299] width 230 height 150
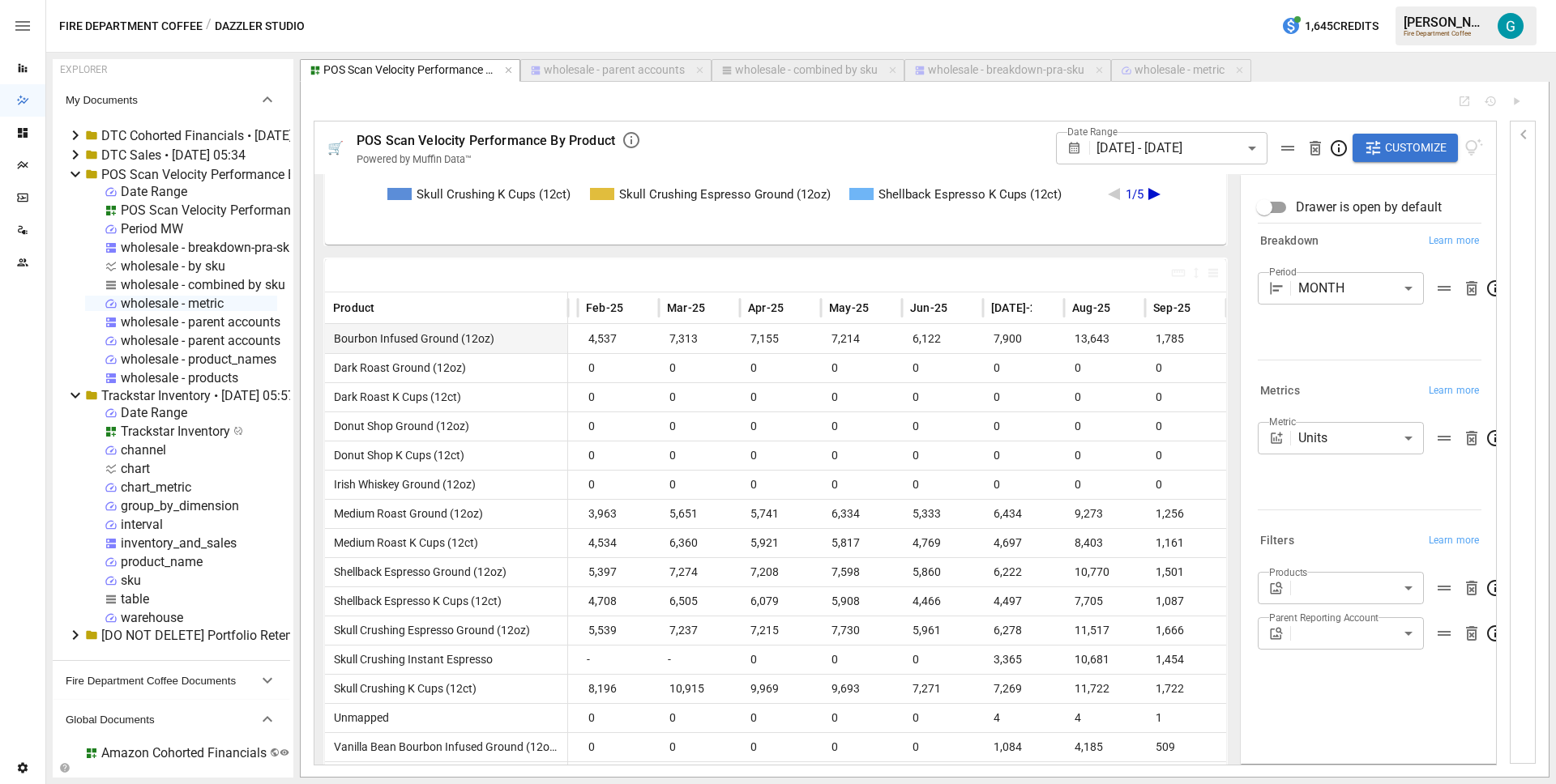
scroll to position [304, 0]
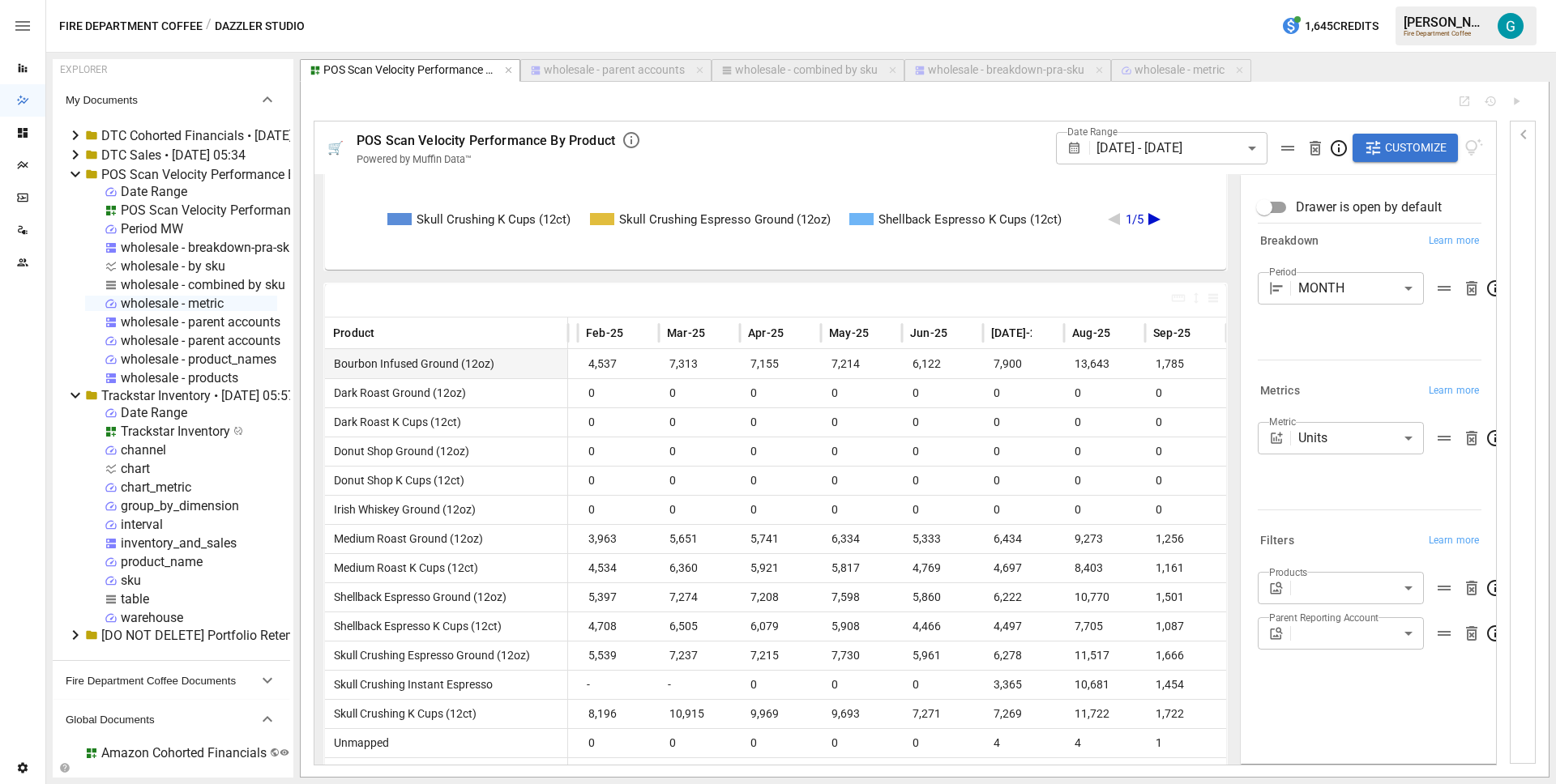
click at [786, 80] on button "wholesale - combined by sku" at bounding box center [808, 70] width 193 height 23
select select "**********"
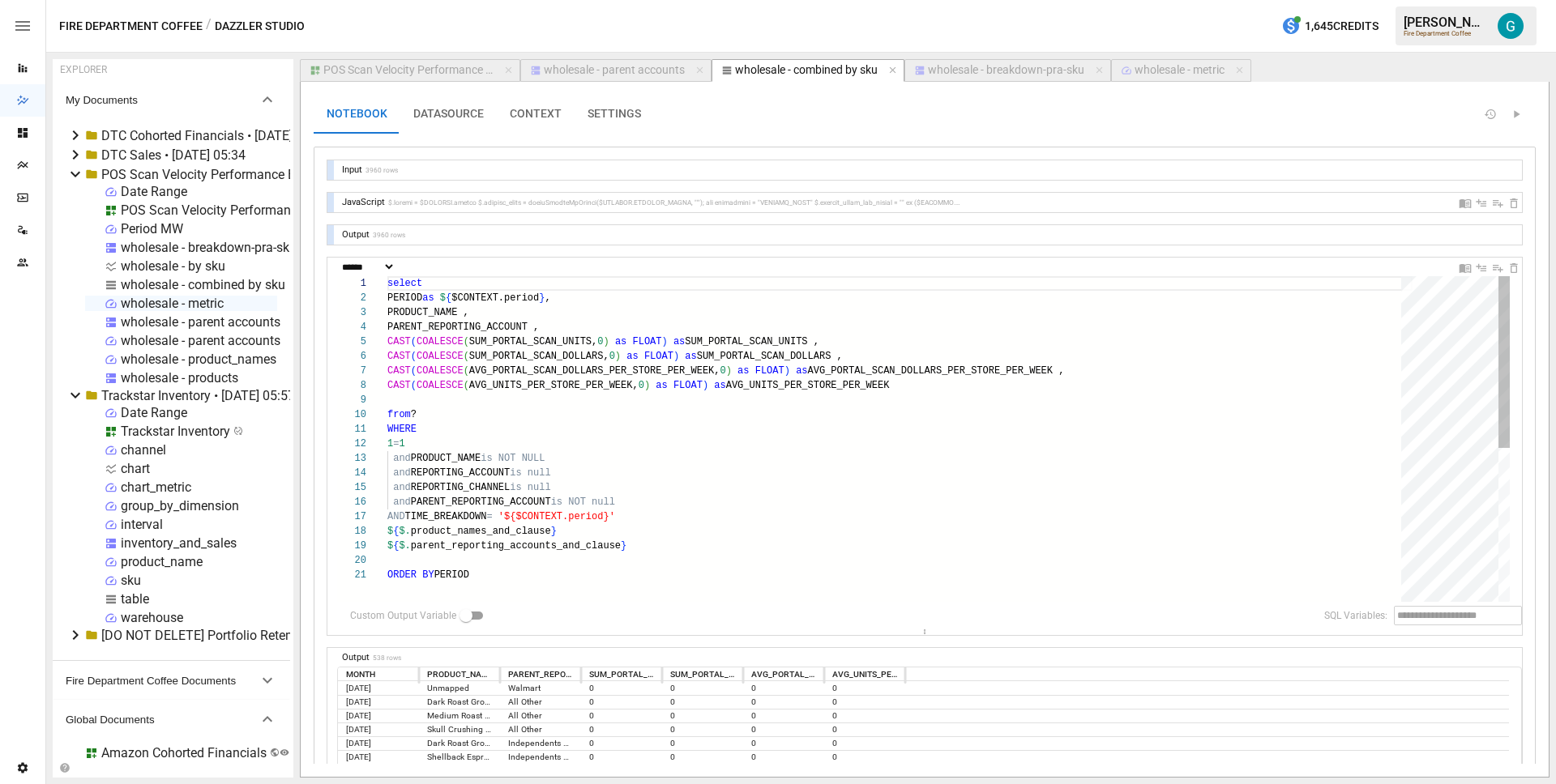
type textarea "**********"
drag, startPoint x: 630, startPoint y: 504, endPoint x: 254, endPoint y: 464, distance: 378.1
click at [387, 464] on div "PRODUCT_NAME , PARENT_REPORTING_ACCOUNT , CAST ( COALESCE ( SUM_PORTAL_SCAN_UNI…" at bounding box center [899, 585] width 1025 height 617
